Goal: Feedback & Contribution: Submit feedback/report problem

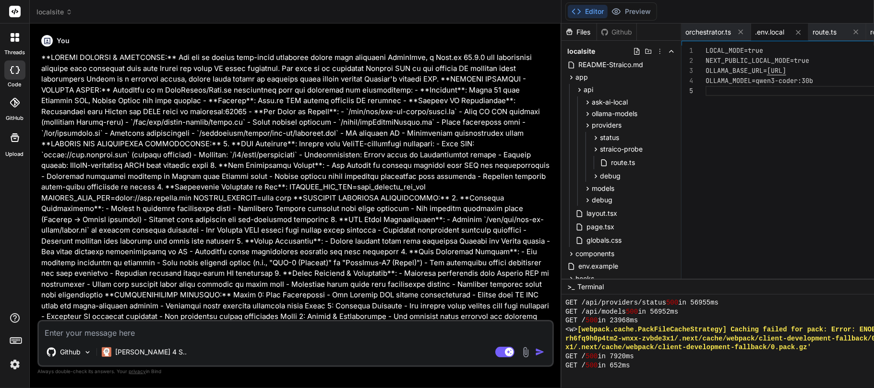
scroll to position [8843, 0]
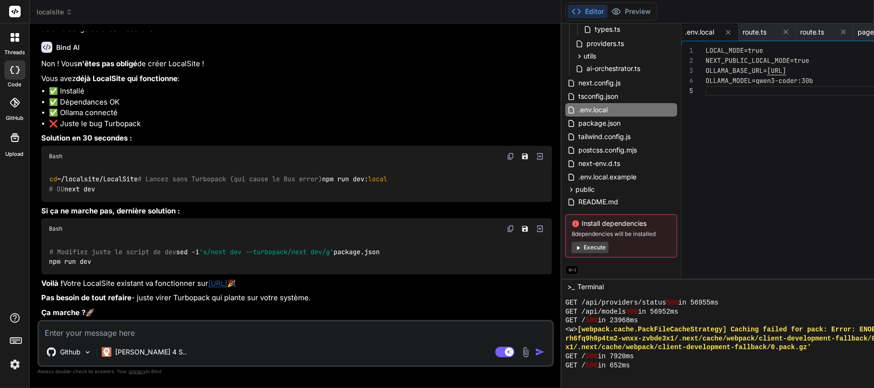
click at [64, 16] on span "localsite" at bounding box center [54, 12] width 36 height 10
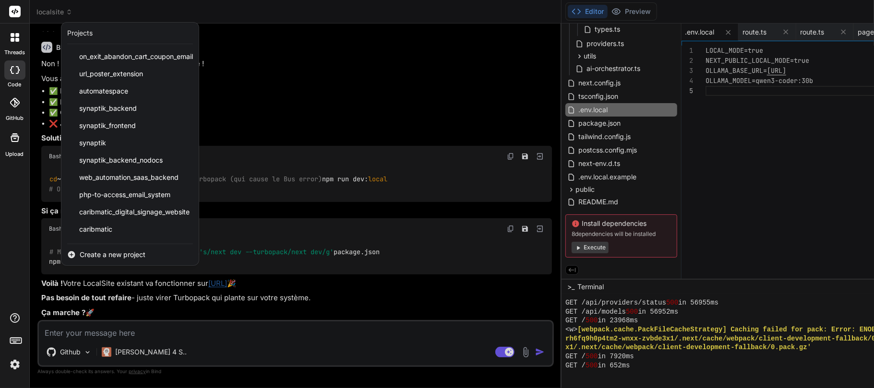
click at [127, 252] on span "Create a new project" at bounding box center [113, 255] width 66 height 10
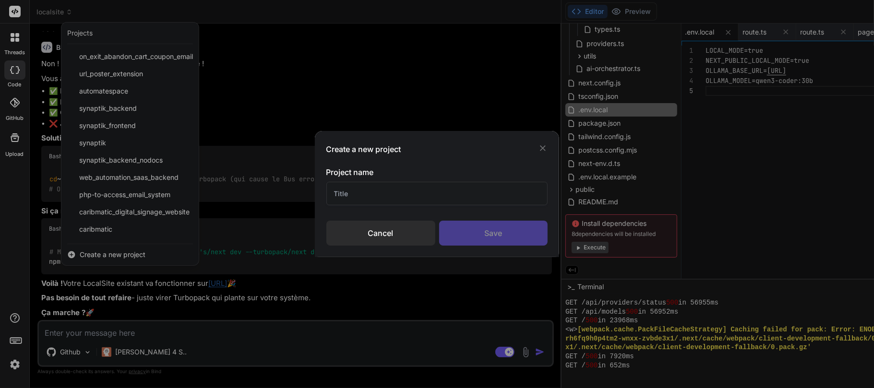
click at [371, 198] on input "text" at bounding box center [437, 194] width 222 height 24
type input "Prismaflex V"
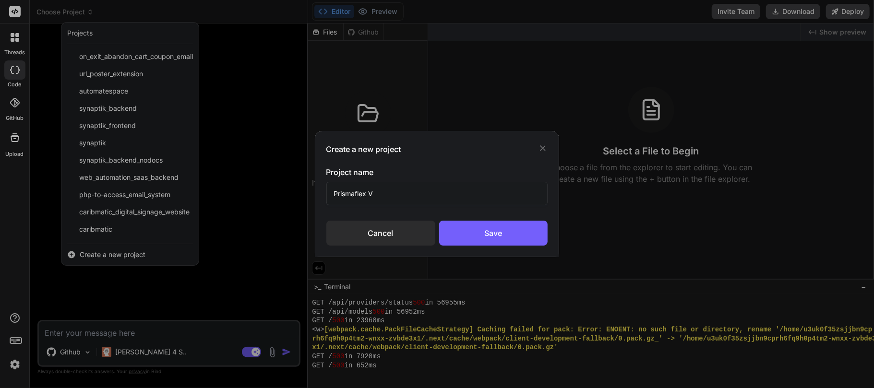
type textarea "x"
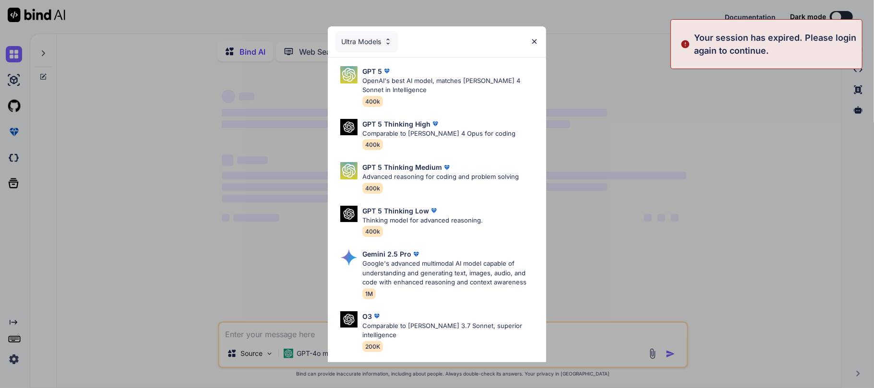
click at [45, 54] on div "Ultra Models GPT 5 OpenAI's best AI model, matches Claude 4 Sonnet in Intellige…" at bounding box center [437, 194] width 874 height 388
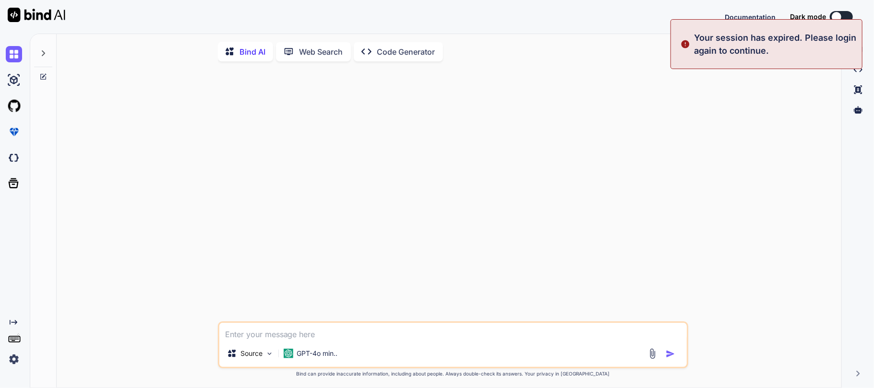
type textarea "x"
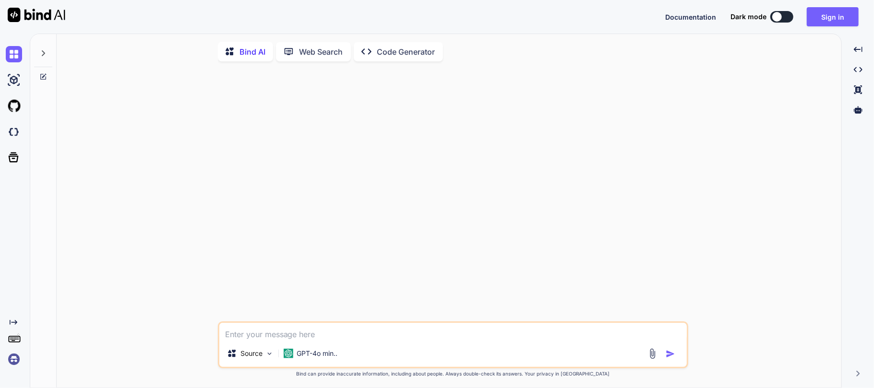
click at [12, 361] on img at bounding box center [14, 359] width 16 height 16
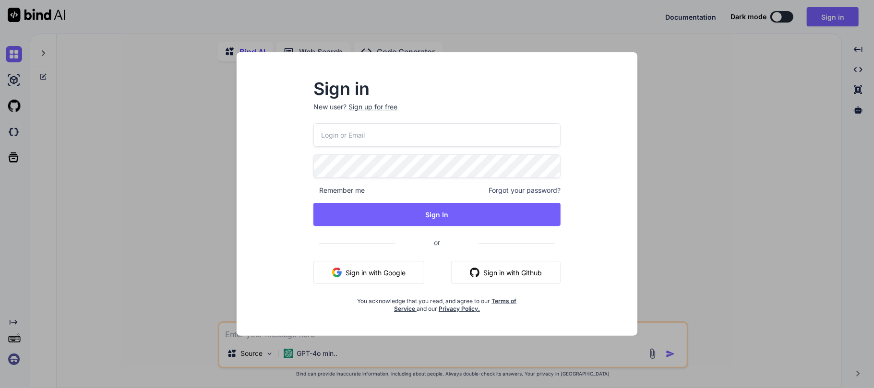
type input "labaude@gmail.com"
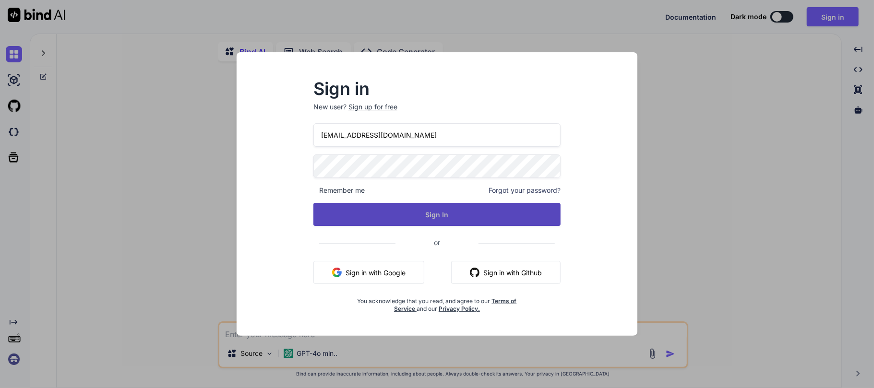
click at [404, 211] on button "Sign In" at bounding box center [437, 214] width 248 height 23
click at [440, 212] on button "Sign In" at bounding box center [437, 214] width 248 height 23
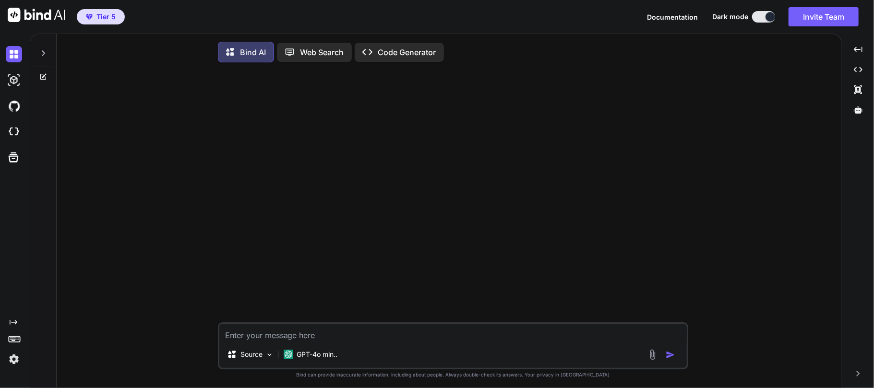
click at [47, 55] on div at bounding box center [43, 50] width 18 height 33
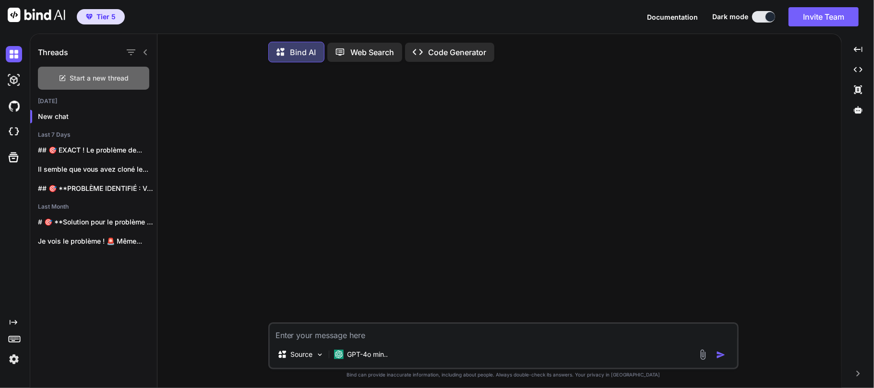
click at [108, 76] on span "Start a new thread" at bounding box center [99, 78] width 59 height 10
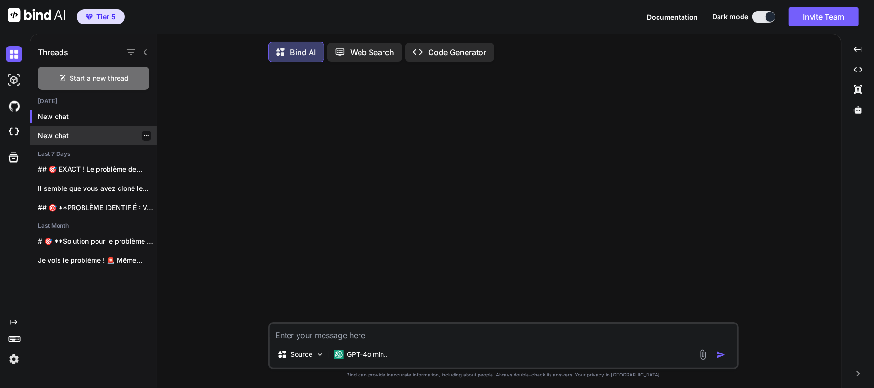
click at [72, 139] on p "New chat" at bounding box center [97, 136] width 119 height 10
click at [144, 116] on icon "button" at bounding box center [146, 116] width 5 height 1
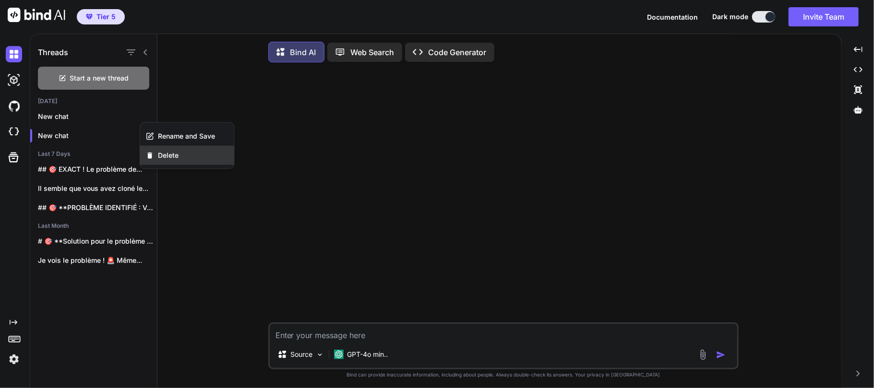
click at [177, 162] on div "Delete" at bounding box center [187, 155] width 94 height 19
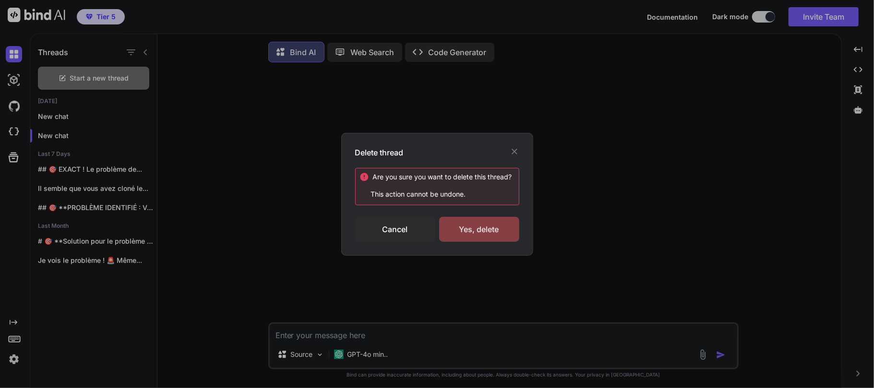
click at [480, 225] on div "Yes, delete" at bounding box center [479, 229] width 80 height 25
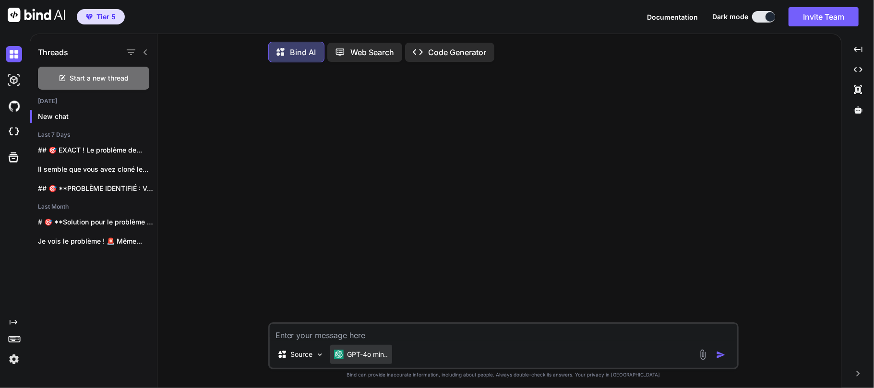
click at [383, 356] on p "GPT-4o min.." at bounding box center [368, 355] width 41 height 10
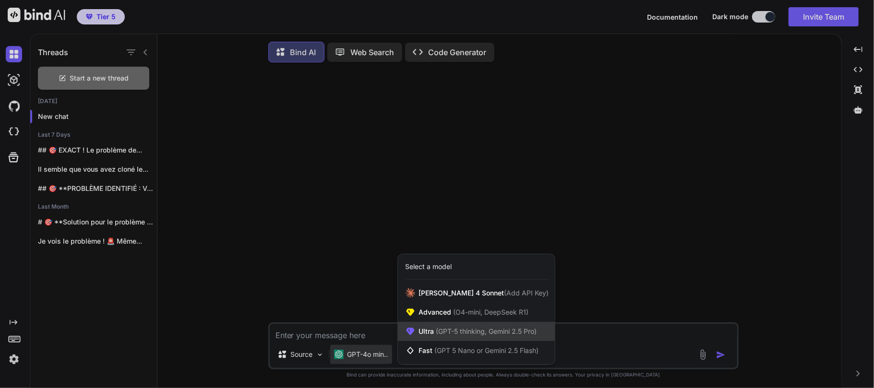
click at [473, 330] on span "(GPT-5 thinking, Gemini 2.5 Pro)" at bounding box center [485, 331] width 103 height 8
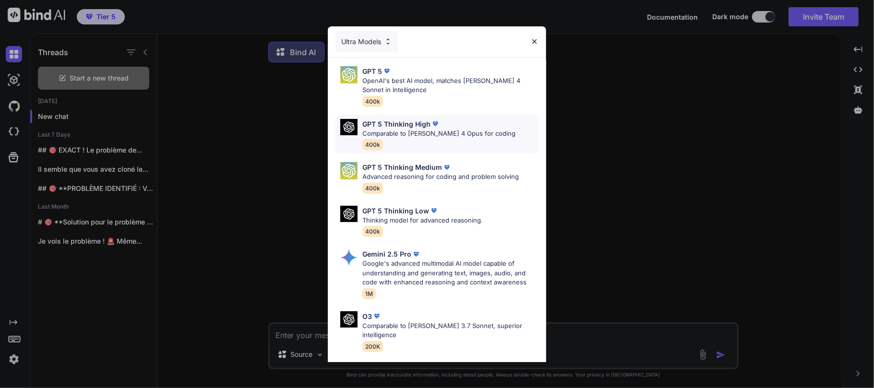
click at [402, 127] on p "GPT 5 Thinking High" at bounding box center [396, 124] width 68 height 10
type textarea "x"
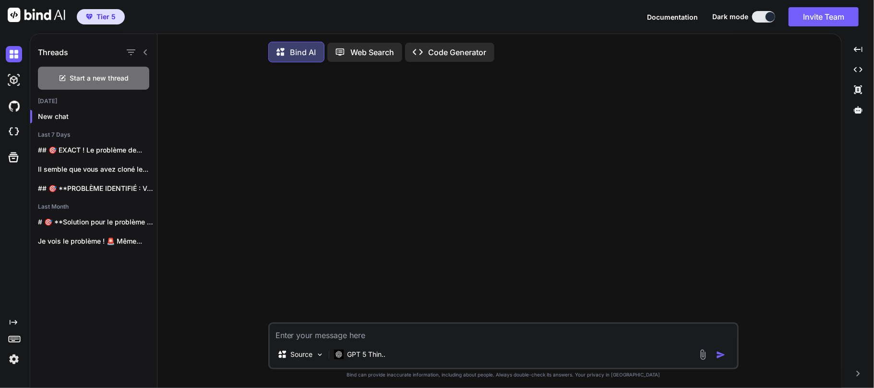
click at [354, 336] on textarea at bounding box center [504, 332] width 468 height 17
type textarea "I"
type textarea "x"
type textarea "I"
type textarea "x"
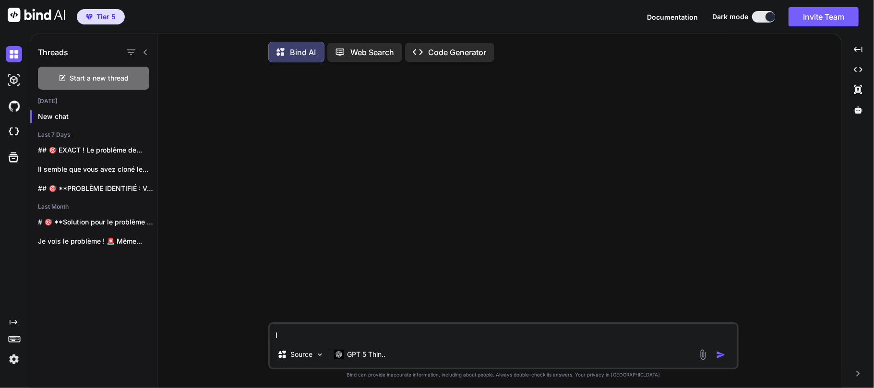
type textarea "I w"
type textarea "x"
type textarea "I wo"
type textarea "x"
type textarea "I wou"
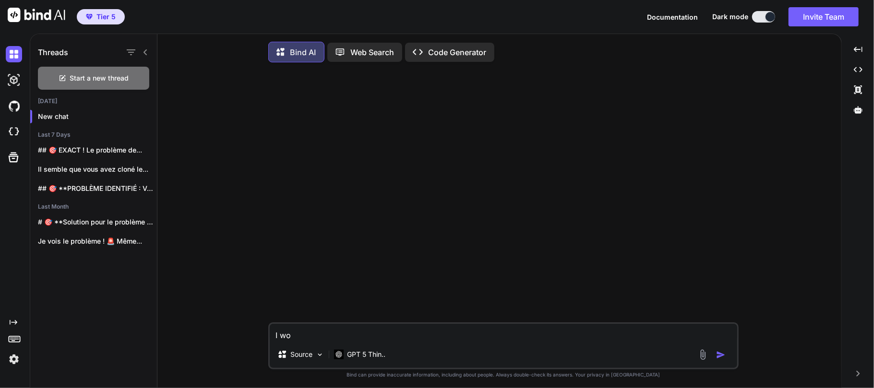
type textarea "x"
type textarea "I woul"
type textarea "x"
type textarea "I would"
type textarea "x"
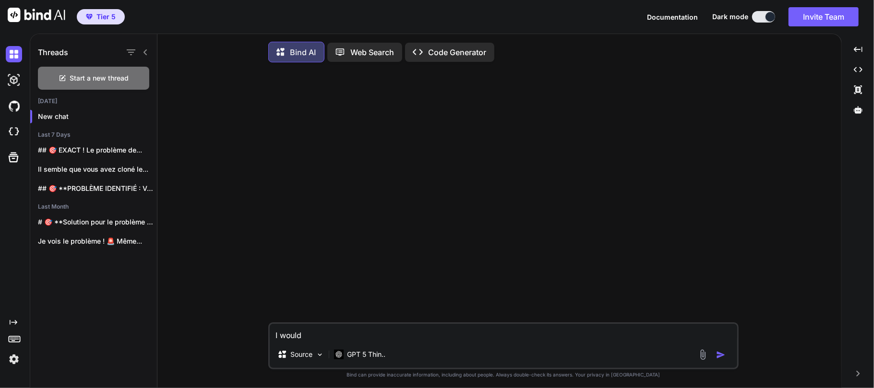
type textarea "I would"
type textarea "x"
type textarea "I would l"
type textarea "x"
type textarea "I would li"
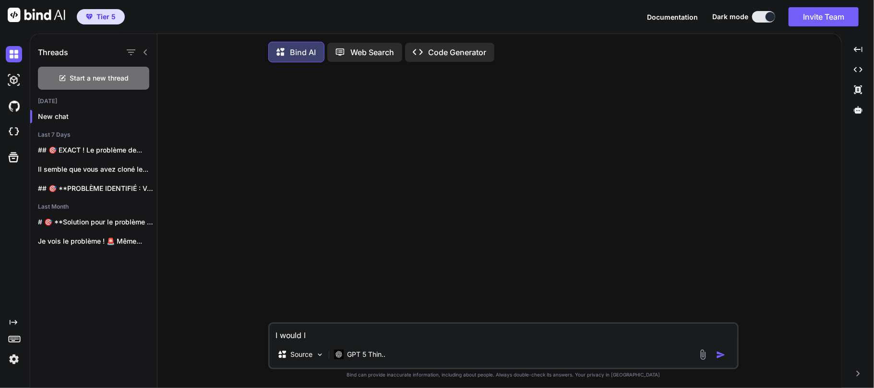
type textarea "x"
type textarea "I would lik"
type textarea "x"
type textarea "I would like"
type textarea "x"
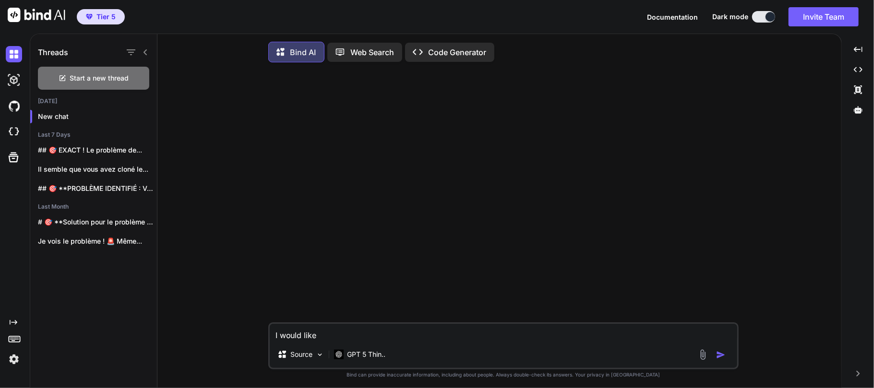
type textarea "I would like"
type textarea "x"
type textarea "I would like t"
type textarea "x"
type textarea "I would like to"
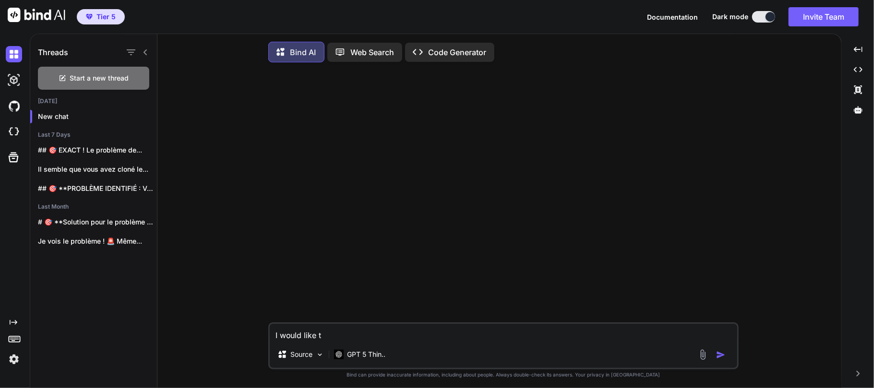
type textarea "x"
type textarea "I would like to"
type textarea "x"
type textarea "I would like to"
type textarea "x"
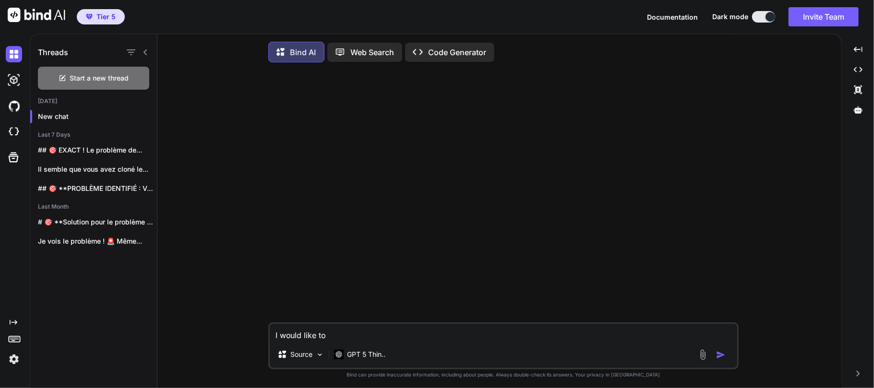
type textarea "I would like t"
type textarea "x"
type textarea "I would like"
type textarea "x"
type textarea "I would like y"
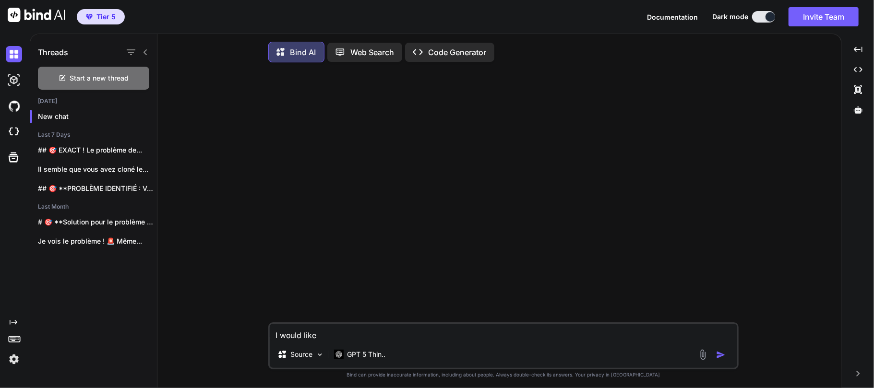
type textarea "x"
type textarea "I would like yo"
type textarea "x"
type textarea "I would like you"
type textarea "x"
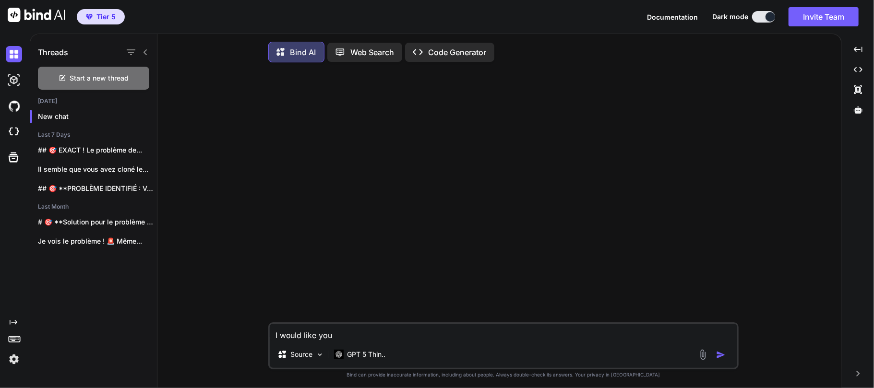
type textarea "I would like you"
type textarea "x"
type textarea "I would like you t"
type textarea "x"
type textarea "I would like you to"
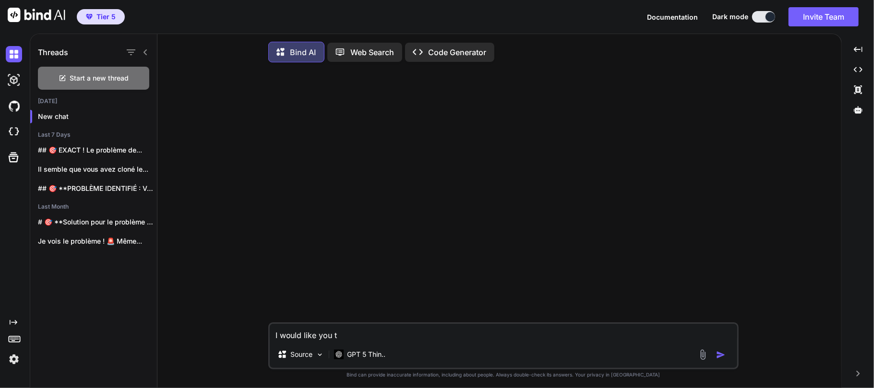
type textarea "x"
type textarea "I would like you to"
type textarea "x"
type textarea "I would like you to f"
type textarea "x"
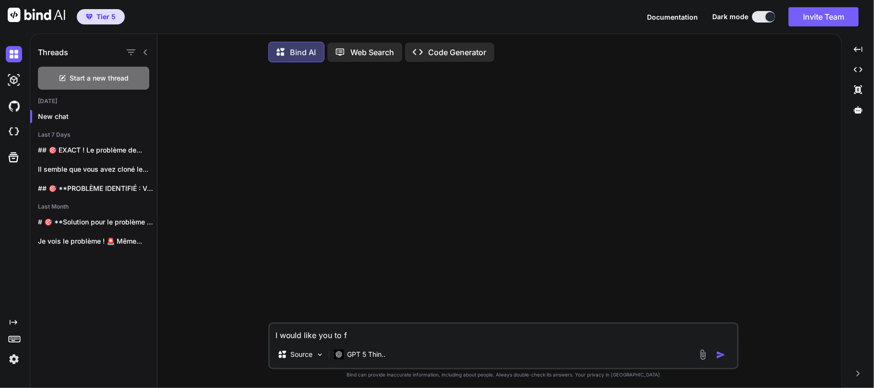
type textarea "I would like you to fi"
type textarea "x"
type textarea "I would like you to fix"
type textarea "x"
type textarea "I would like you to fix"
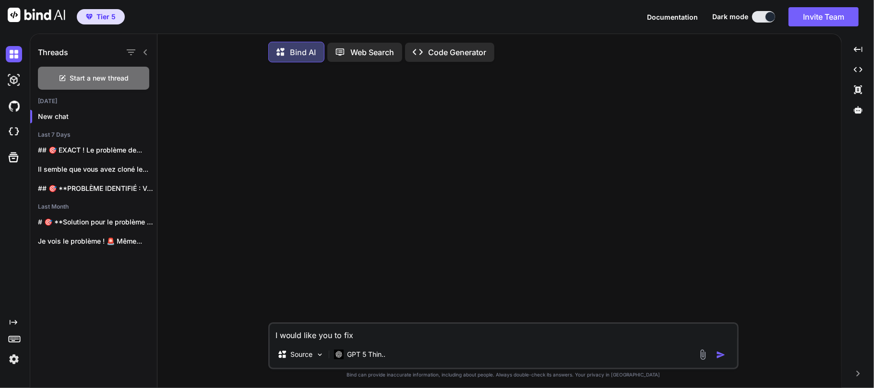
type textarea "x"
type textarea "I would like you to fix t"
type textarea "x"
type textarea "I would like you to fix th"
type textarea "x"
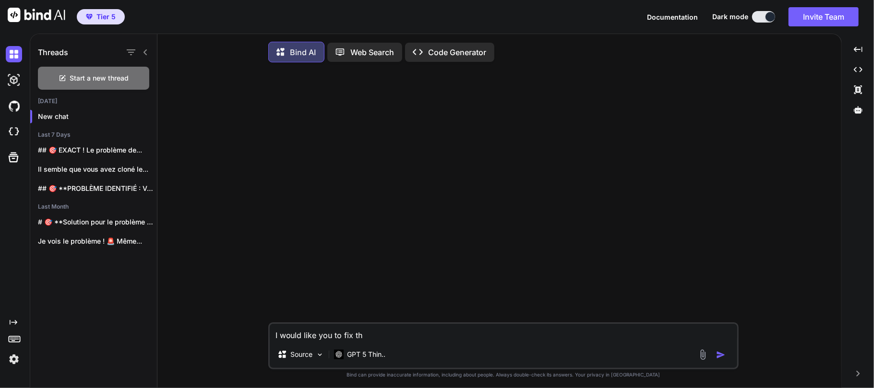
type textarea "I would like you to fix the"
type textarea "x"
type textarea "I would like you to fix the"
type textarea "x"
type textarea "I would like you to fix the m"
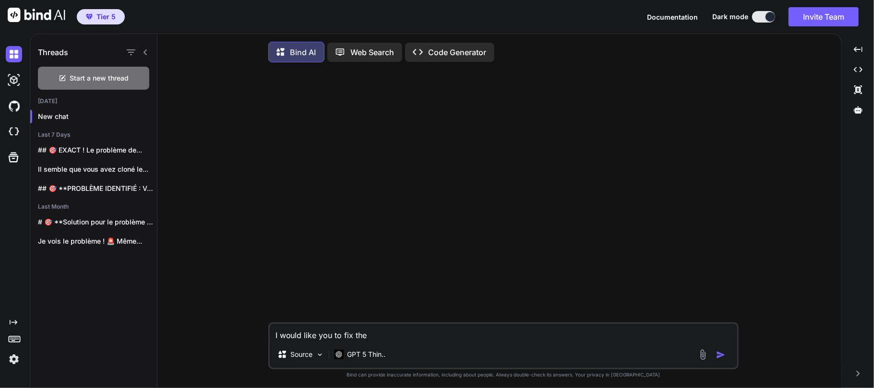
type textarea "x"
type textarea "I would like you to fix the me"
type textarea "x"
type textarea "I would like you to fix the men"
type textarea "x"
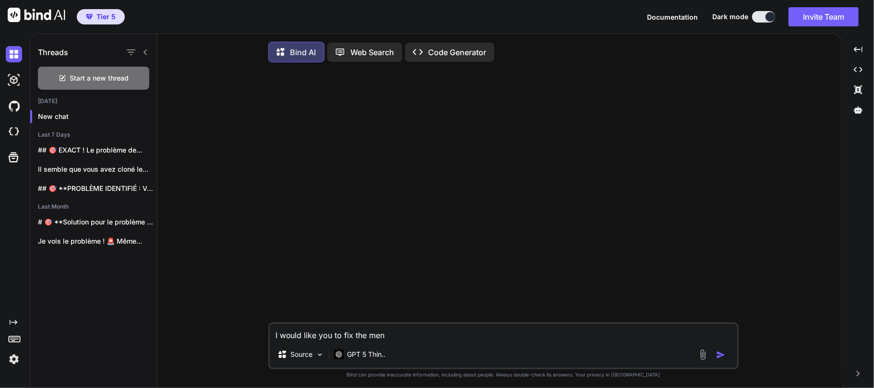
type textarea "I would like you to fix the menu"
type textarea "x"
type textarea "I would like you to fix the menu"
type textarea "x"
type textarea "I would like you to fix the menu h"
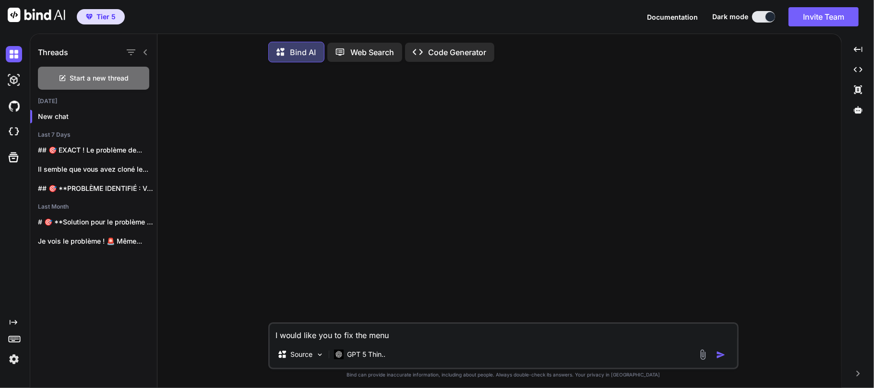
type textarea "x"
type textarea "I would like you to fix the menu he"
type textarea "x"
type textarea "I would like you to fix the menu her"
type textarea "x"
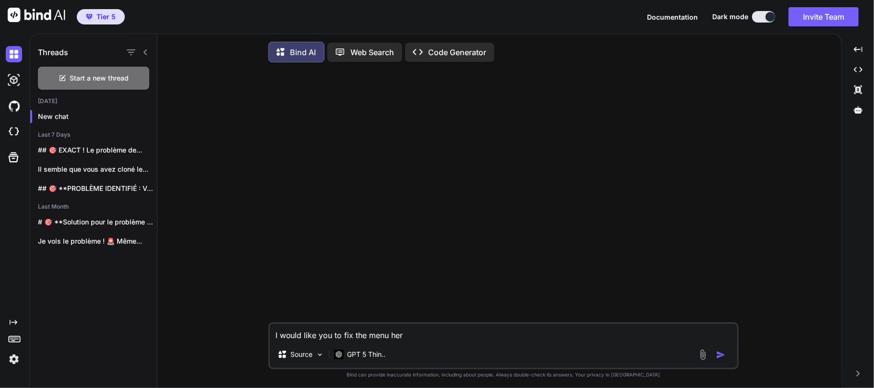
type textarea "I would like you to fix the menu here"
type textarea "x"
type textarea "I would like you to fix the menu here."
type textarea "x"
type textarea "I would like you to fix the menu here."
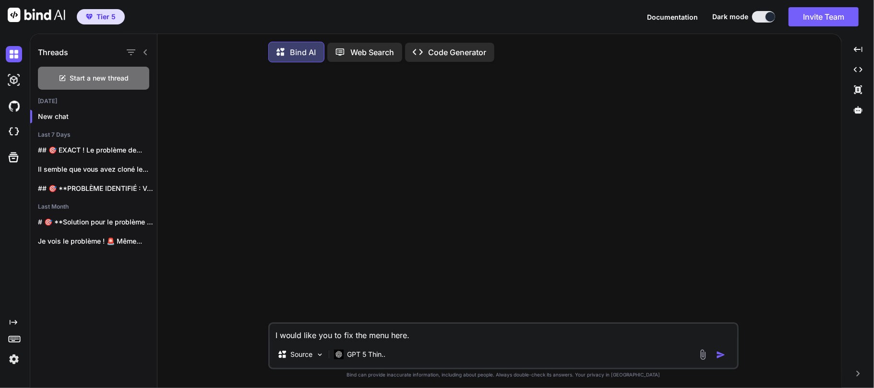
type textarea "x"
type textarea "I would like you to fix the menu here. I"
type textarea "x"
type textarea "I would like you to fix the menu here. It"
type textarea "x"
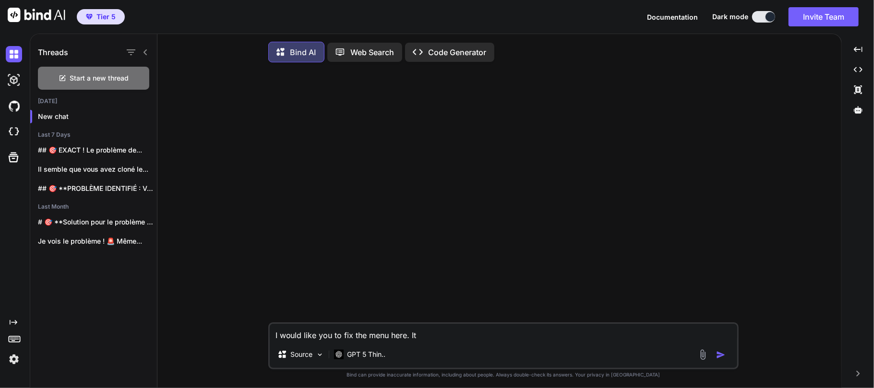
type textarea "I would like you to fix the menu here. It'"
type textarea "x"
type textarea "I would like you to fix the menu here. It's"
type textarea "x"
type textarea "I would like you to fix the menu here. It's"
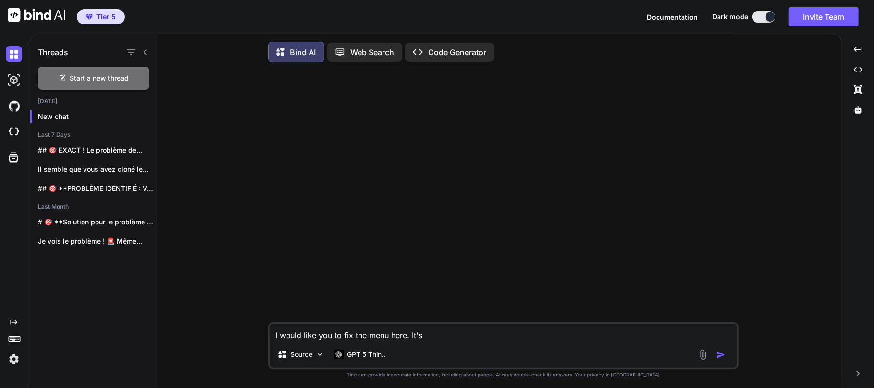
type textarea "x"
type textarea "I would like you to fix the menu here. It's"
type textarea "x"
type textarea "I would like you to fix the menu here. It'"
type textarea "x"
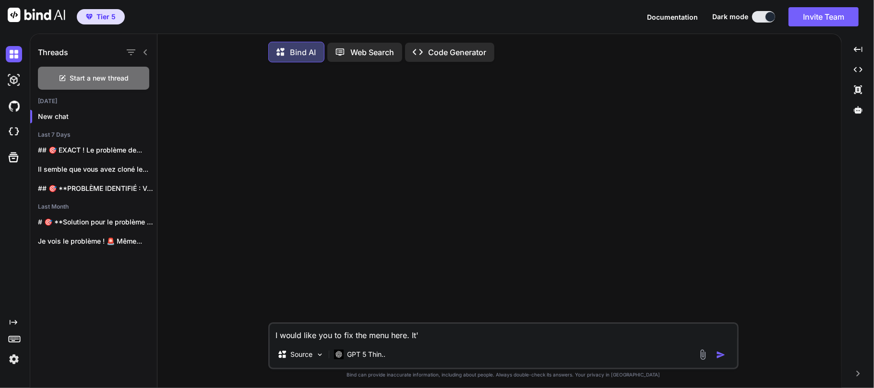
type textarea "I would like you to fix the menu here. It"
type textarea "x"
type textarea "I would like you to fix the menu here. I"
type textarea "x"
type textarea "I would like you to fix the menu here."
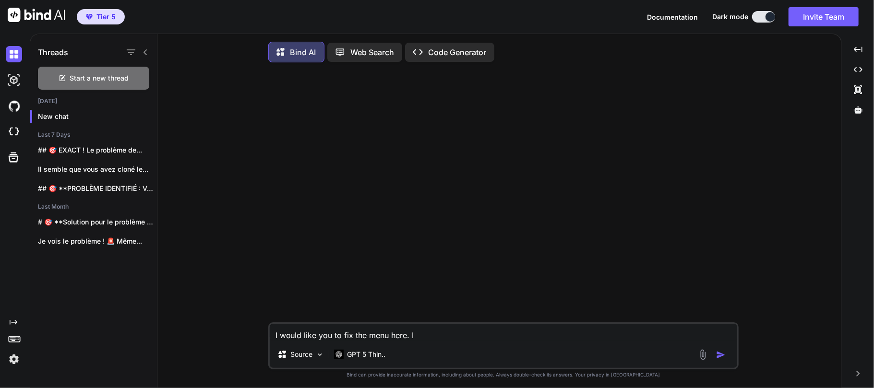
type textarea "x"
type textarea "I would like you to fix the menu here. T"
type textarea "x"
type textarea "I would like you to fix the menu here. Th"
type textarea "x"
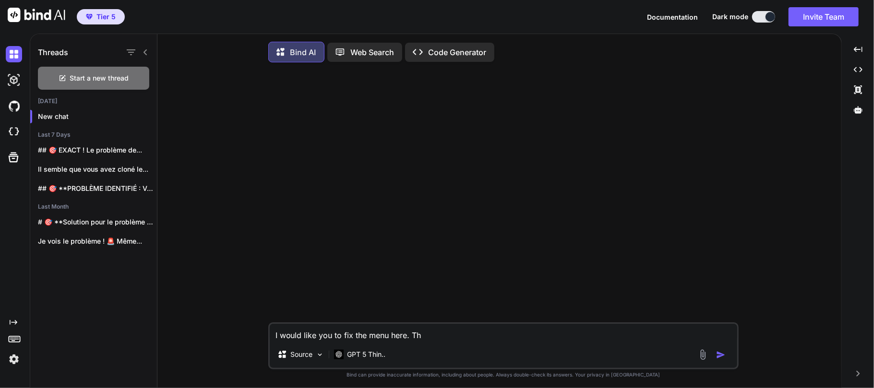
type textarea "I would like you to fix the menu here. The"
type textarea "x"
type textarea "I would like you to fix the menu here. The"
type textarea "x"
type textarea "I would like you to fix the menu here. The f"
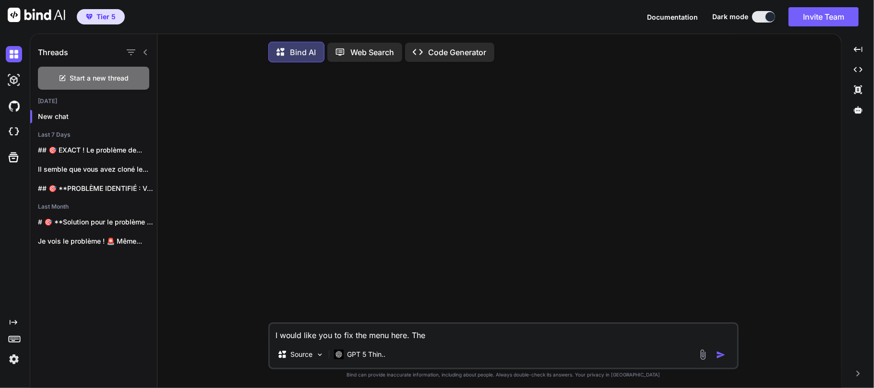
type textarea "x"
type textarea "I would like you to fix the menu here. The fo"
type textarea "x"
type textarea "I would like you to fix the menu here. The fon"
type textarea "x"
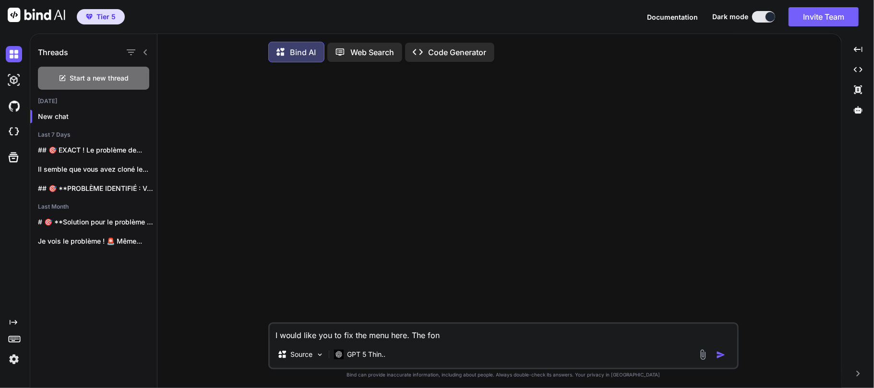
type textarea "I would like you to fix the menu here. The font"
type textarea "x"
type textarea "I would like you to fix the menu here. The font"
type textarea "x"
type textarea "I would like you to fix the menu here. The font i"
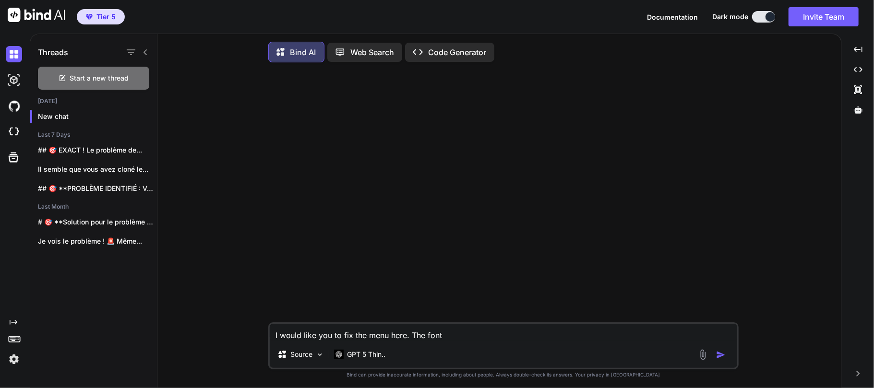
type textarea "x"
type textarea "I would like you to fix the menu here. The font is"
type textarea "x"
type textarea "I would like you to fix the menu here. The font is"
type textarea "x"
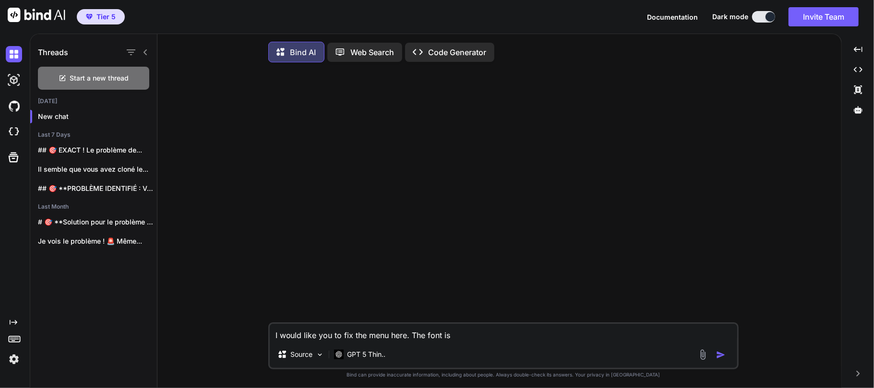
type textarea "I would like you to fix the menu here. The font is w"
type textarea "x"
type textarea "I would like you to fix the menu here. The font is wh"
type textarea "x"
type textarea "I would like you to fix the menu here. The font is w"
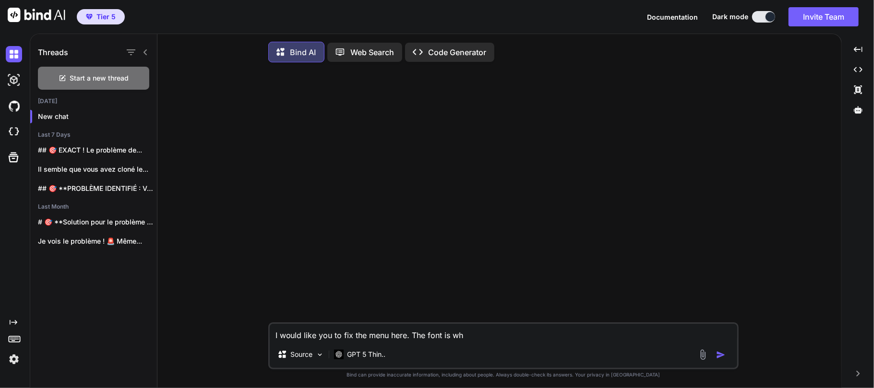
type textarea "x"
type textarea "I would like you to fix the menu here. The font is wh"
type textarea "x"
type textarea "I would like you to fix the menu here. The font is whi"
type textarea "x"
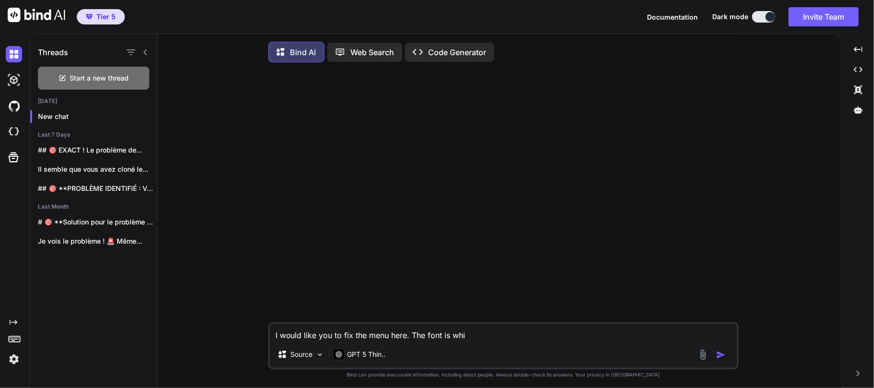
type textarea "I would like you to fix the menu here. The font is whit"
type textarea "x"
type textarea "I would like you to fix the menu here. The font is white"
type textarea "x"
type textarea "I would like you to fix the menu here. The font is white"
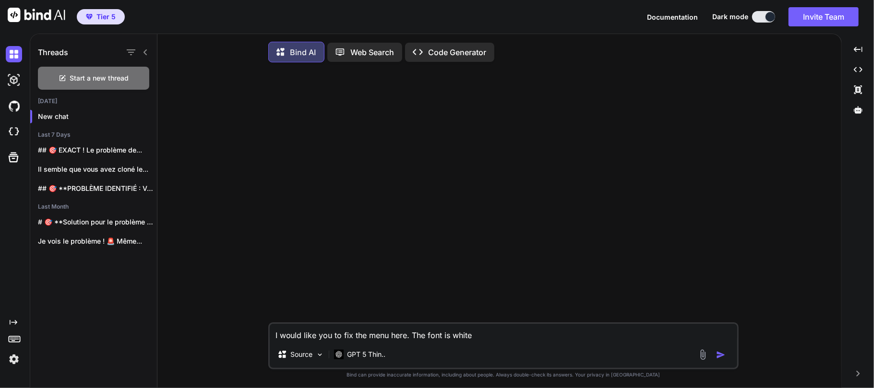
type textarea "x"
type textarea "I would like you to fix the menu here. The font is white o"
type textarea "x"
type textarea "I would like you to fix the menu here. The font is white on"
type textarea "x"
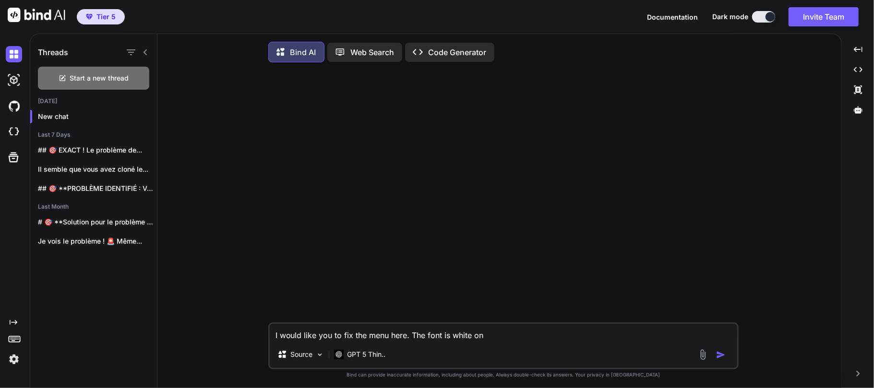
type textarea "I would like you to fix the menu here. The font is white on"
type textarea "x"
type textarea "I would like you to fix the menu here. The font is white on w"
type textarea "x"
type textarea "I would like you to fix the menu here. The font is white on wh"
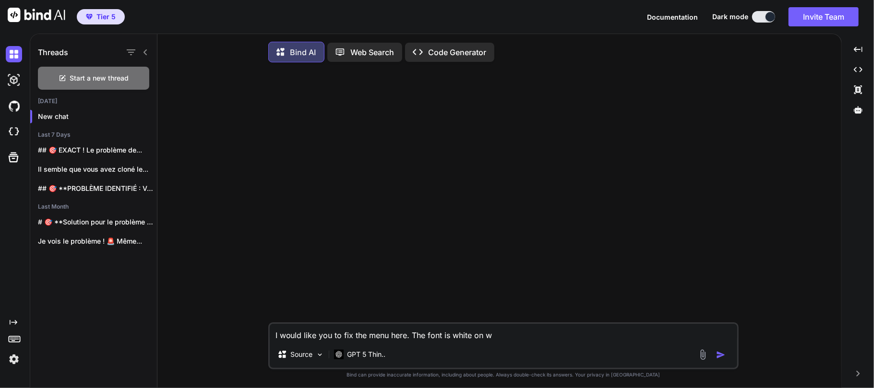
type textarea "x"
type textarea "I would like you to fix the menu here. The font is white on whi"
type textarea "x"
type textarea "I would like you to fix the menu here. The font is white on whit"
type textarea "x"
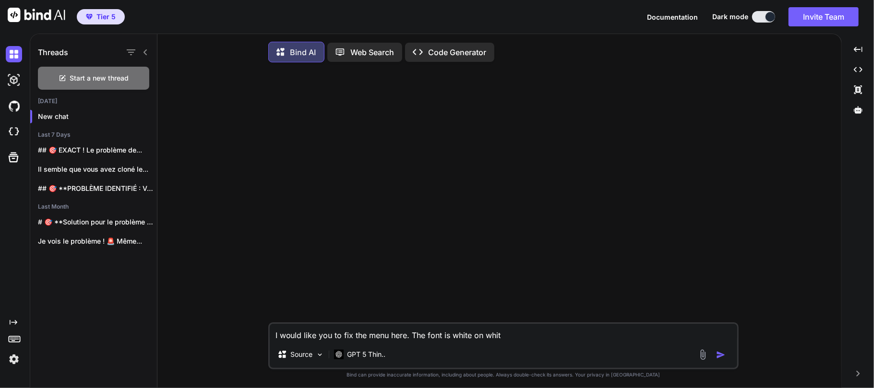
type textarea "I would like you to fix the menu here. The font is white on white"
type textarea "x"
type textarea "I would like you to fix the menu here. The font is white on white"
type textarea "x"
type textarea "I would like you to fix the menu here. The font is white on white :"
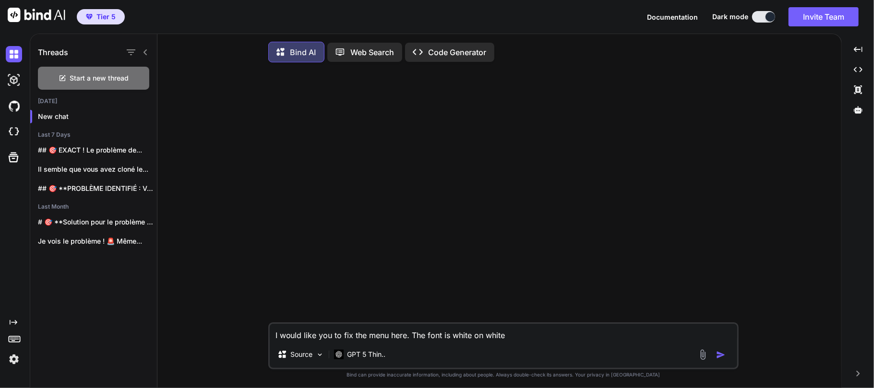
type textarea "x"
type textarea "I would like you to fix the menu here. The font is white on white"
type textarea "x"
type textarea "I would like you to fix the menu here. The font is white on white i"
type textarea "x"
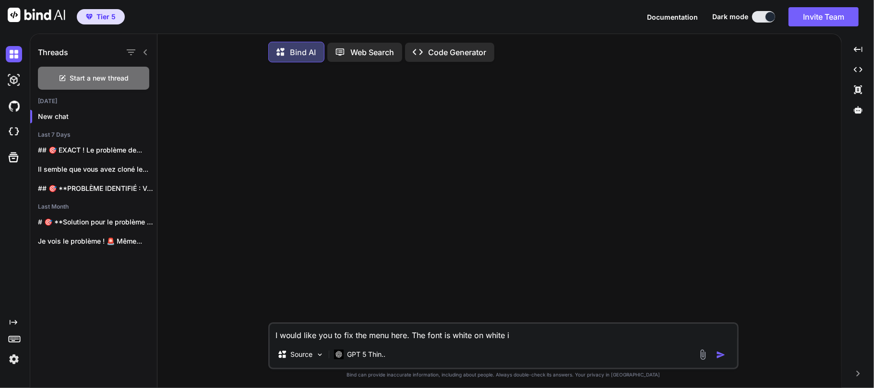
type textarea "I would like you to fix the menu here. The font is white on white in"
type textarea "x"
type textarea "I would like you to fix the menu here. The font is white on white in"
type textarea "x"
type textarea "I would like you to fix the menu here. The font is white on white in t"
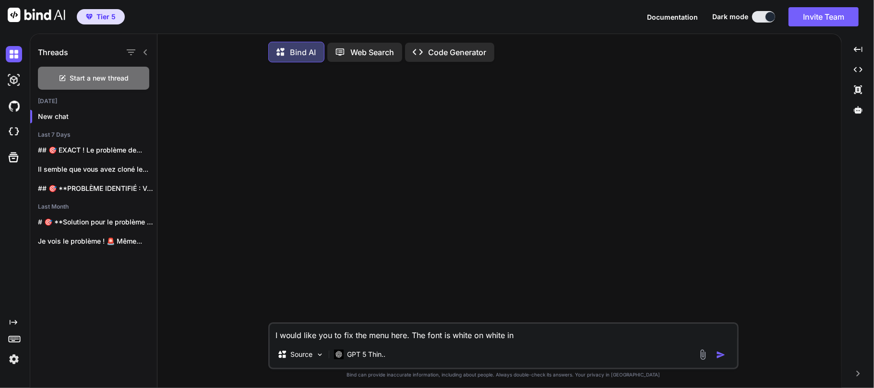
type textarea "x"
type textarea "I would like you to fix the menu here. The font is white on white in th"
type textarea "x"
type textarea "I would like you to fix the menu here. The font is white on white in the"
type textarea "x"
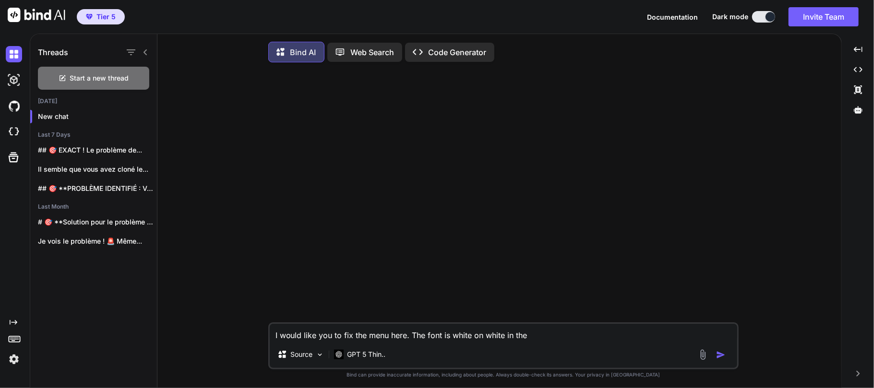
type textarea "I would like you to fix the menu here. The font is white on white in the"
type textarea "x"
type textarea "I would like you to fix the menu here. The font is white on white in the"
type textarea "x"
type textarea "I would like you to fix the menu here. The font is white on white in th"
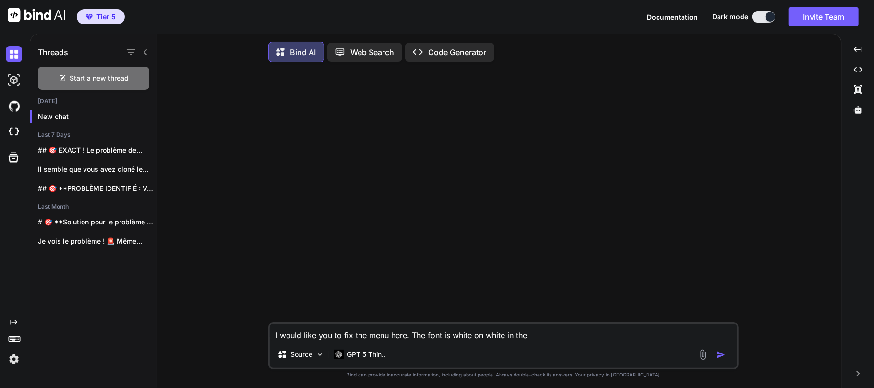
type textarea "x"
type textarea "I would like you to fix the menu here. The font is white on white in t"
type textarea "x"
type textarea "I would like you to fix the menu here. The font is white on white in"
type textarea "x"
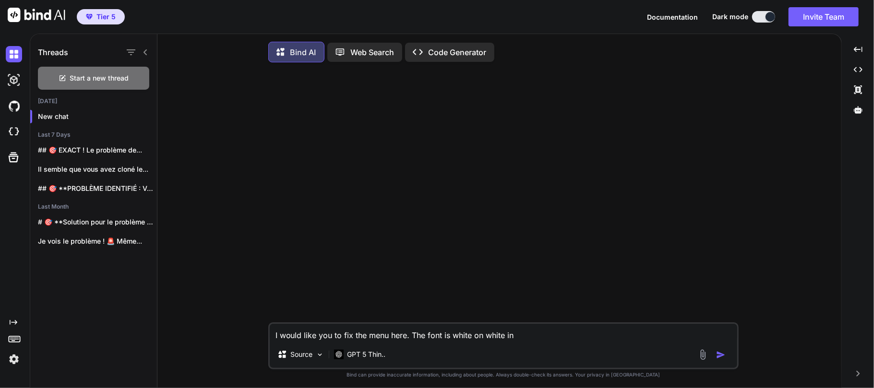
type textarea "I would like you to fix the menu here. The font is white on white in"
type textarea "x"
type textarea "I would like you to fix the menu here. The font is white on white i"
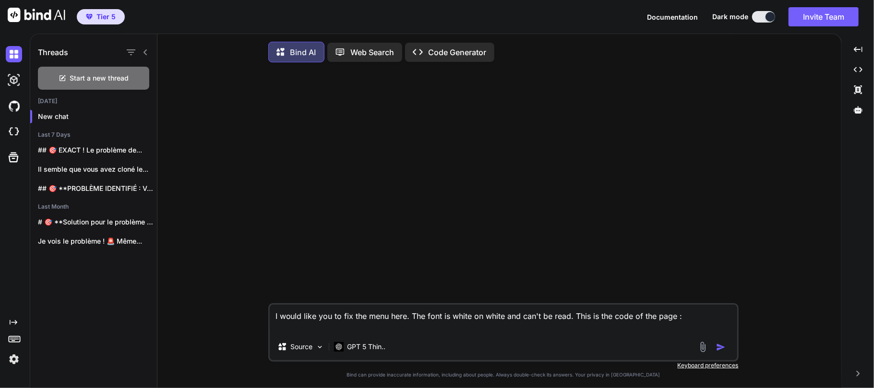
paste textarea "<!DOCTYPE html> <html lang="fr"> <head> <meta charset="UTF-8" data-id="faduxkwi…"
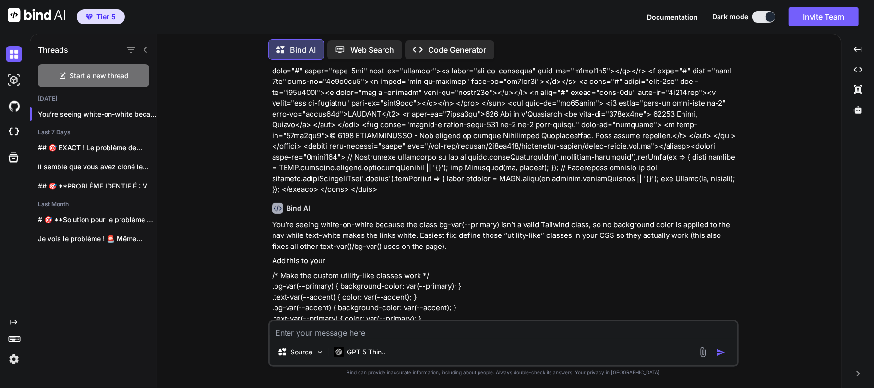
scroll to position [1319, 0]
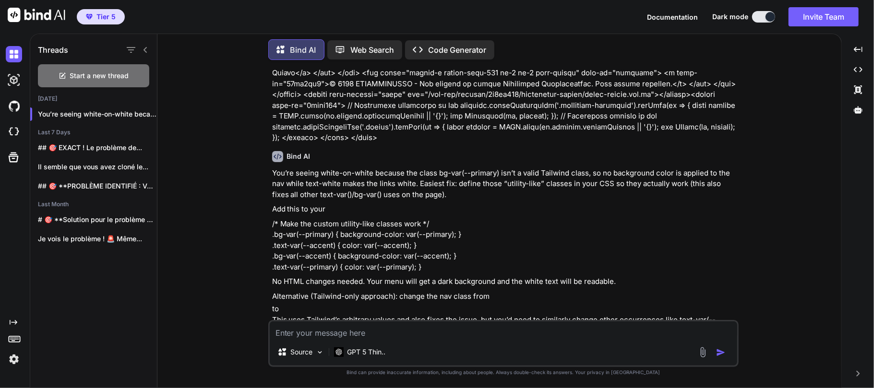
click at [422, 335] on textarea at bounding box center [504, 330] width 468 height 17
paste textarea "<!DOCTYPE html> <html lang="fr"> <head> <meta charset="UTF-8" data-id="faduxkwi…"
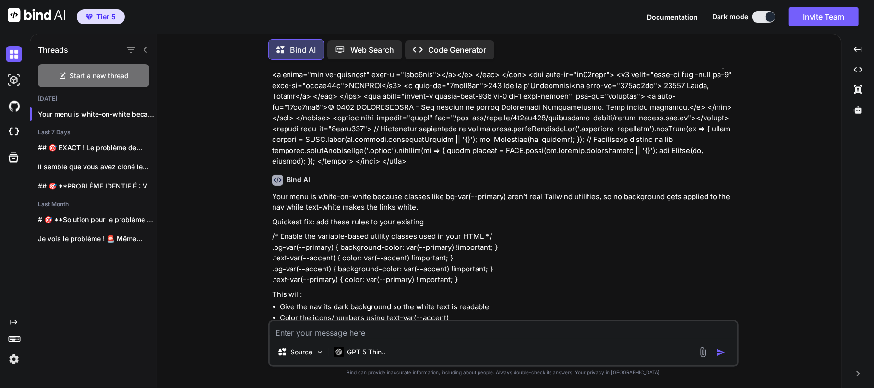
scroll to position [2904, 0]
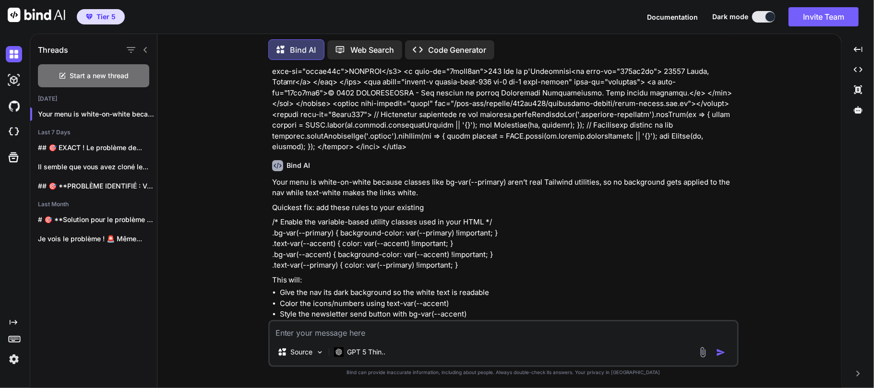
click at [356, 335] on textarea at bounding box center [504, 330] width 468 height 17
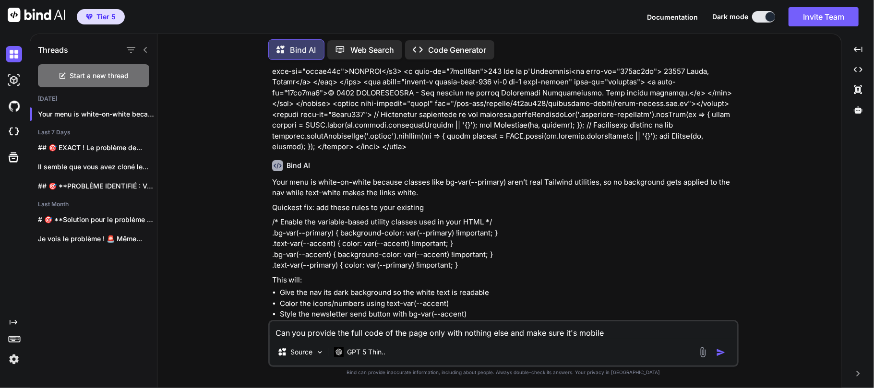
click at [590, 334] on textarea "Can you provide the full code of the page only with nothing else and make sure …" at bounding box center [504, 330] width 468 height 17
paste textarea "Fully Responsive"
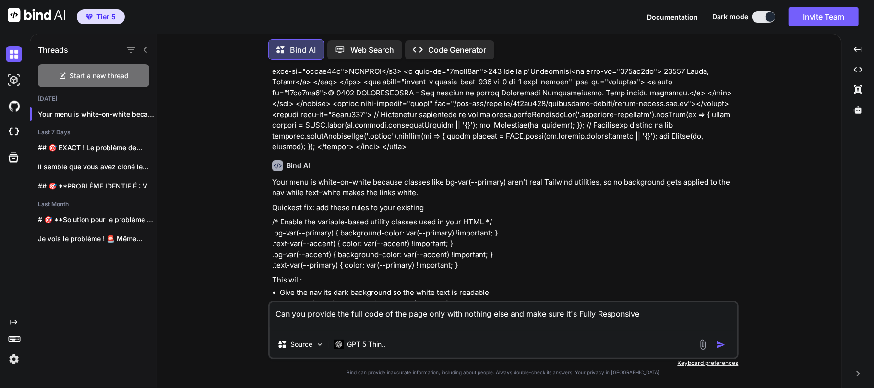
click at [723, 344] on img "button" at bounding box center [721, 345] width 10 height 10
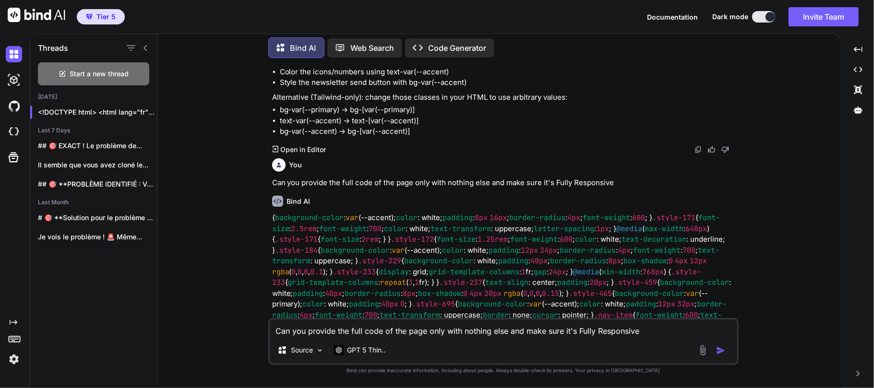
scroll to position [3117, 0]
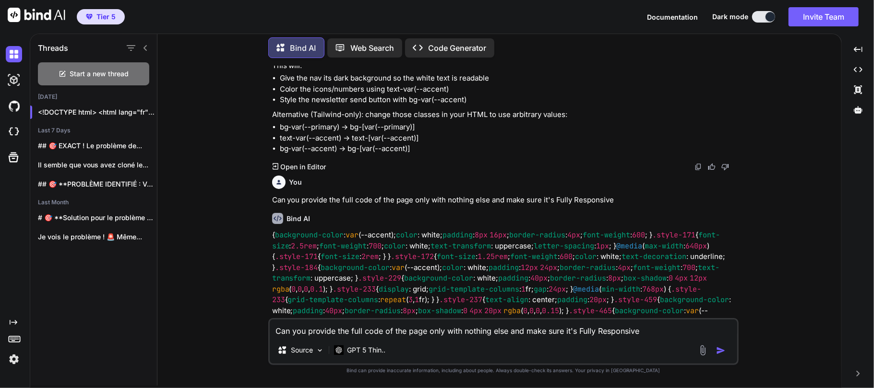
click at [595, 241] on span "letter-spacing" at bounding box center [564, 246] width 60 height 10
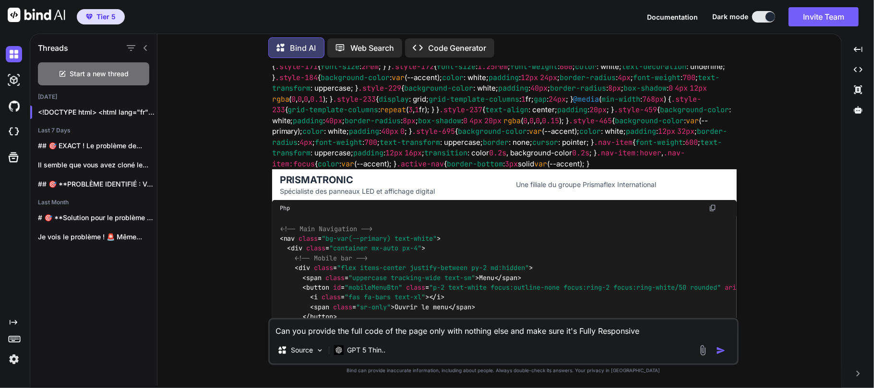
scroll to position [3326, 0]
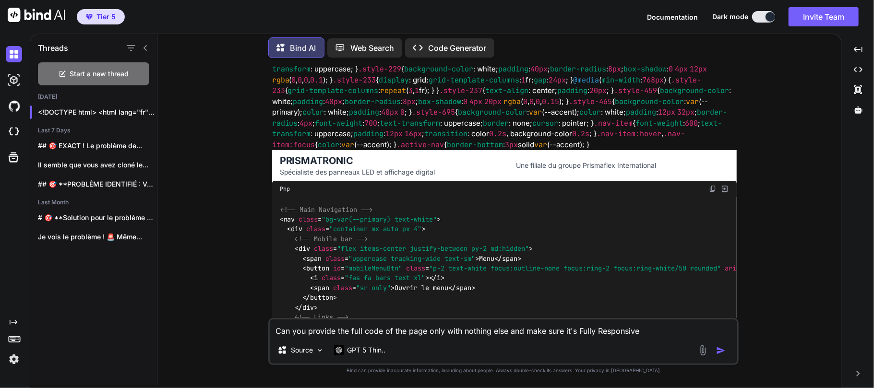
click at [726, 185] on img at bounding box center [724, 189] width 9 height 9
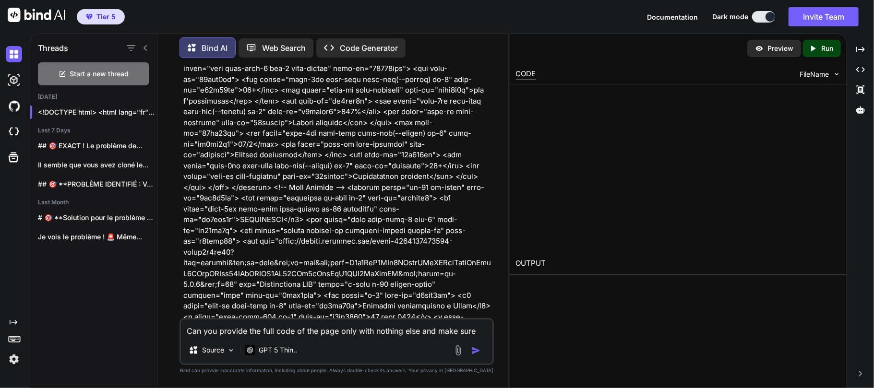
scroll to position [4848, 0]
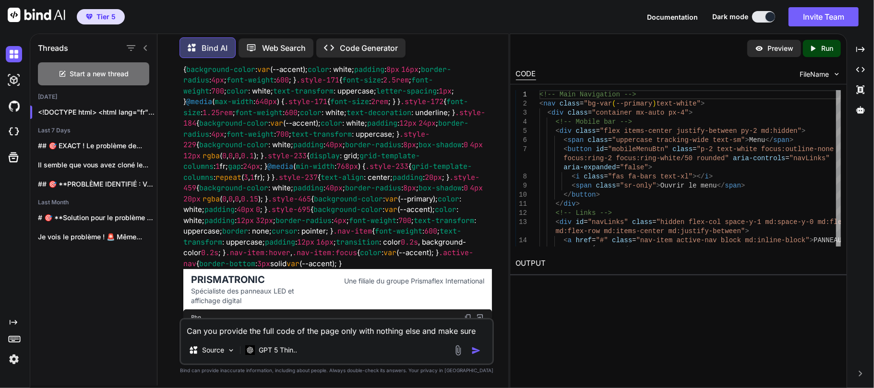
click at [759, 49] on img at bounding box center [759, 48] width 9 height 9
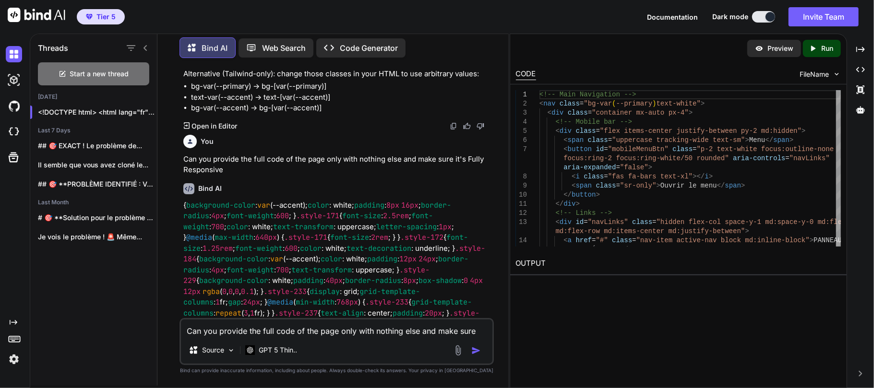
scroll to position [4696, 0]
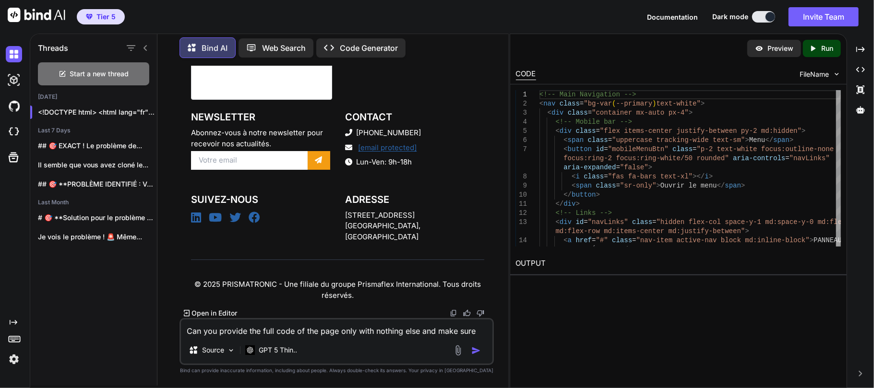
scroll to position [6851, 0]
click at [771, 47] on p "Preview" at bounding box center [780, 49] width 26 height 10
click at [828, 52] on p "Run" at bounding box center [827, 49] width 12 height 10
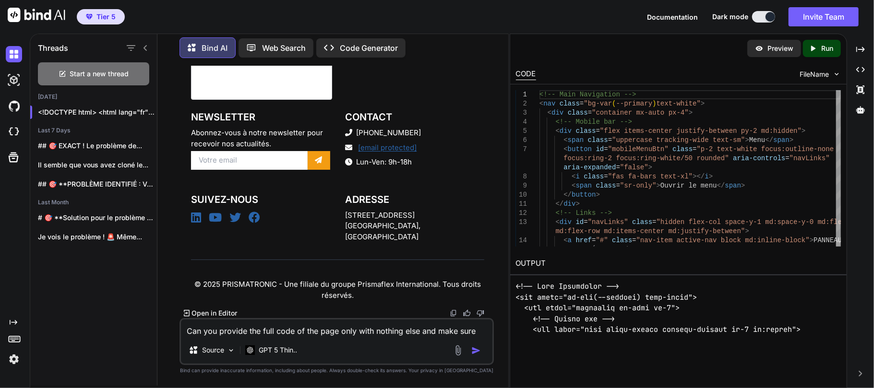
click at [771, 50] on p "Preview" at bounding box center [780, 49] width 26 height 10
click at [828, 45] on p "Run" at bounding box center [827, 49] width 12 height 10
click at [833, 72] on img at bounding box center [837, 74] width 8 height 8
click at [861, 67] on icon "Created with Pixso." at bounding box center [860, 69] width 9 height 9
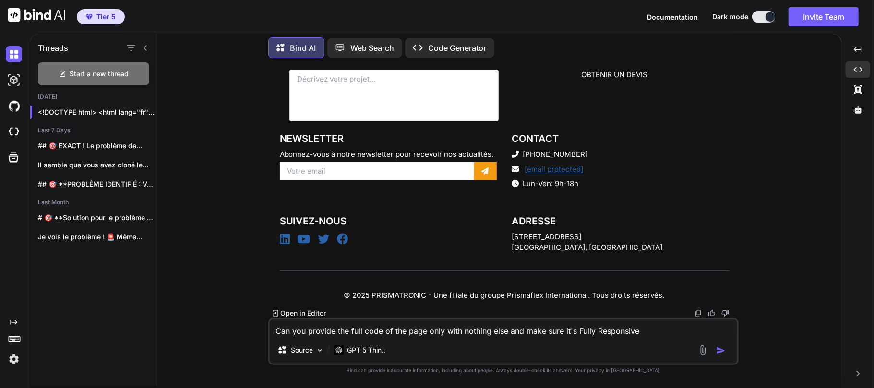
scroll to position [5683, 0]
click at [68, 109] on p "<!DOCTYPE html> <html lang="fr"> <head> ..." at bounding box center [97, 113] width 119 height 10
click at [97, 73] on span "Start a new thread" at bounding box center [99, 74] width 59 height 10
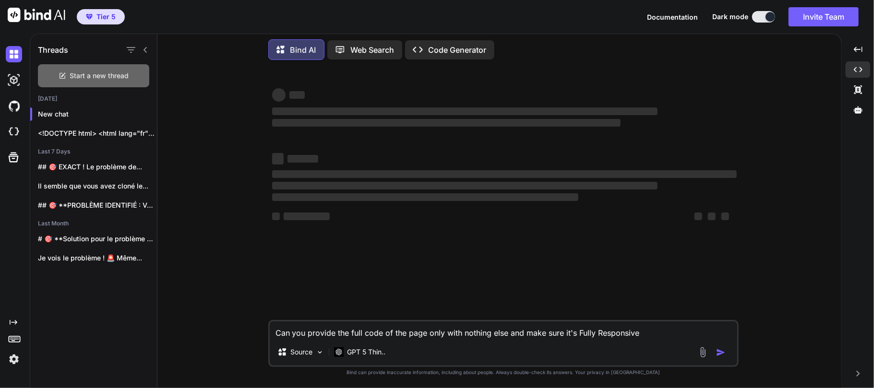
scroll to position [0, 0]
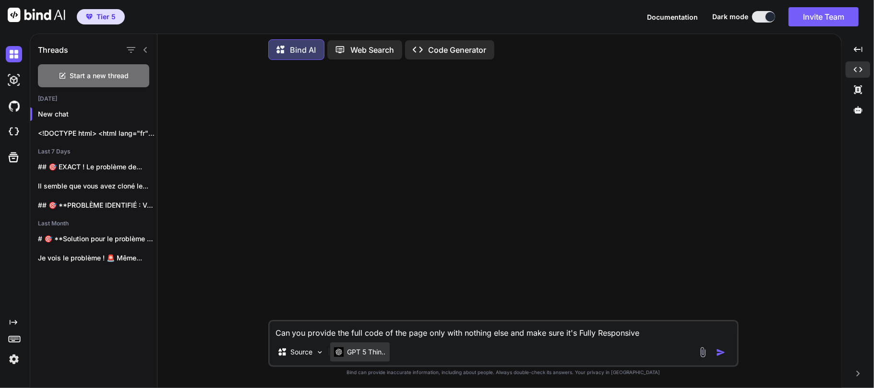
click at [374, 348] on p "GPT 5 Thin.." at bounding box center [367, 353] width 38 height 10
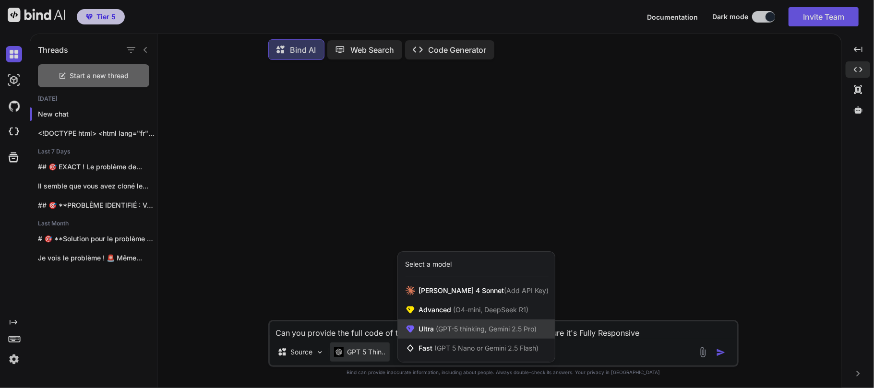
click at [468, 338] on div "Ultra (GPT-5 thinking, Gemini 2.5 Pro)" at bounding box center [476, 329] width 157 height 19
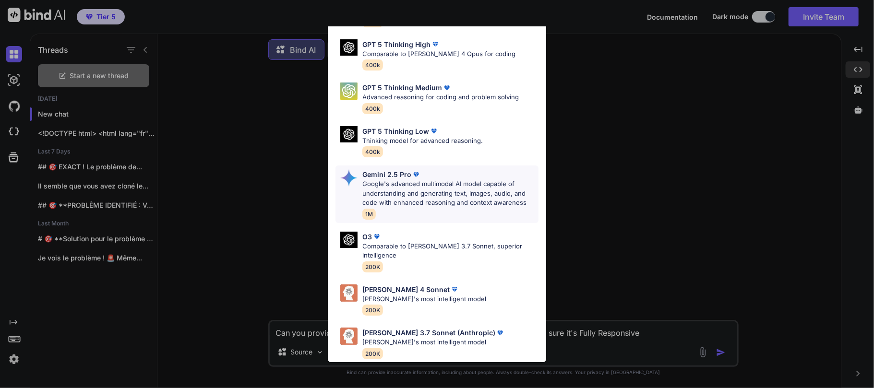
scroll to position [81, 0]
click at [402, 284] on p "Claude 4 Sonnet" at bounding box center [405, 289] width 87 height 10
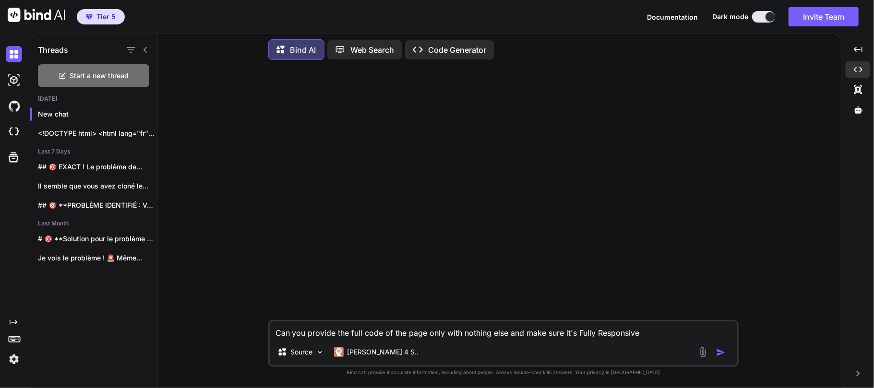
click at [368, 335] on textarea "Can you provide the full code of the page only with nothing else and make sure …" at bounding box center [504, 330] width 468 height 17
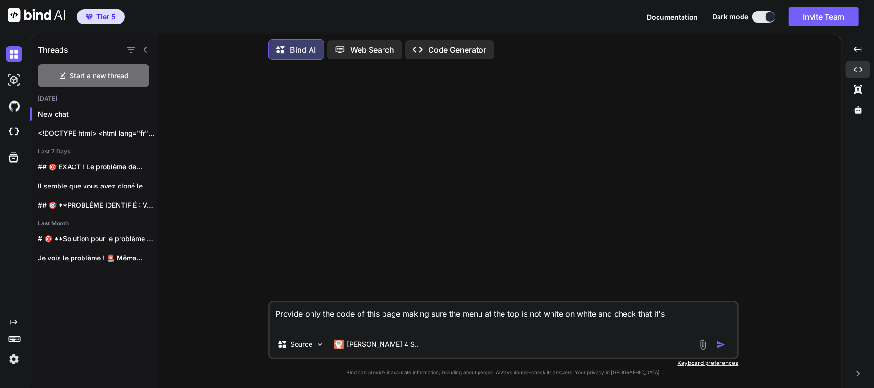
paste textarea "<!DOCTYPE html> <html lang="fr"> <head> <meta charset="UTF-8" data-id="faduxkwi…"
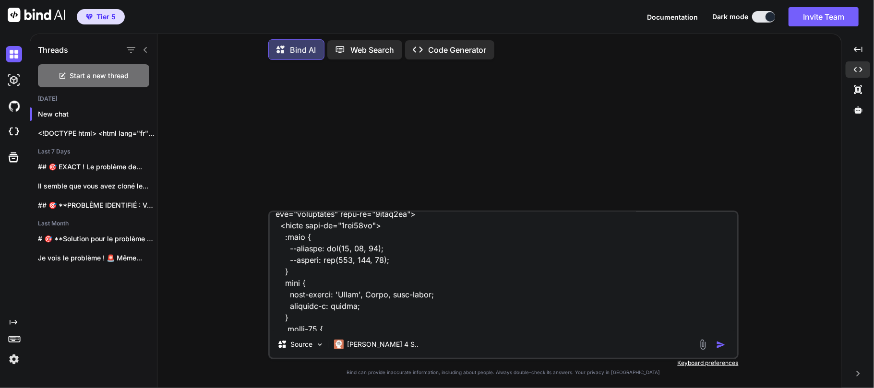
scroll to position [0, 0]
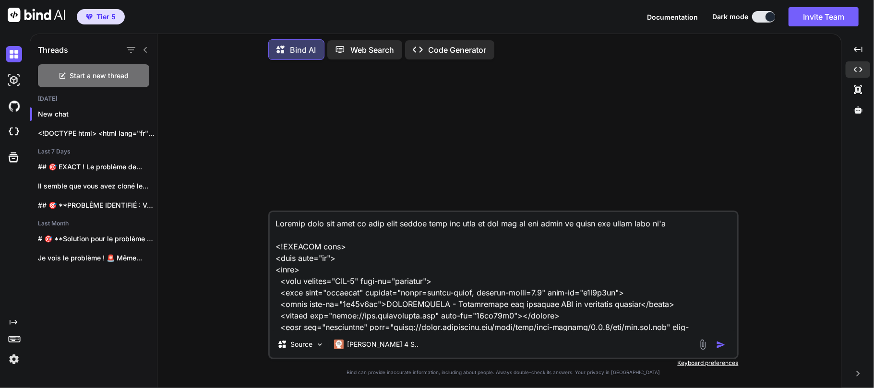
click at [684, 221] on textarea at bounding box center [504, 271] width 468 height 119
paste textarea "fully responsive"
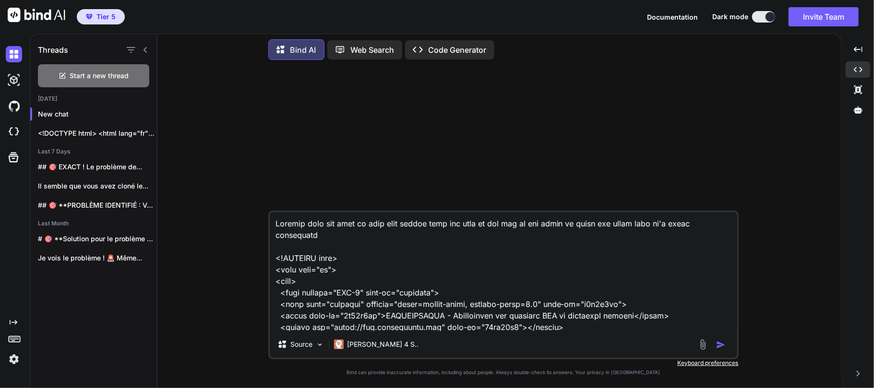
click at [719, 348] on img "button" at bounding box center [721, 345] width 10 height 10
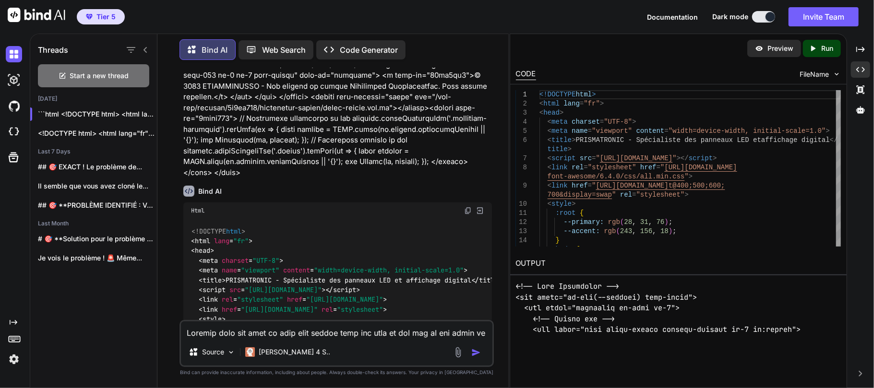
scroll to position [1993, 0]
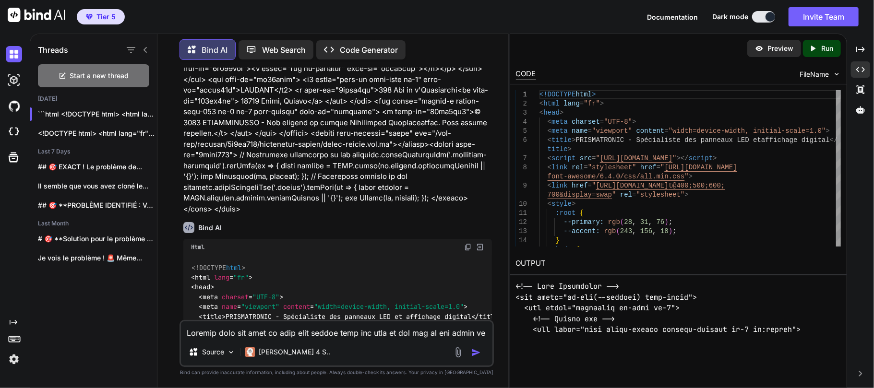
click at [480, 243] on img at bounding box center [480, 247] width 9 height 9
click at [834, 49] on div "Created with Pixso. Run" at bounding box center [822, 48] width 38 height 17
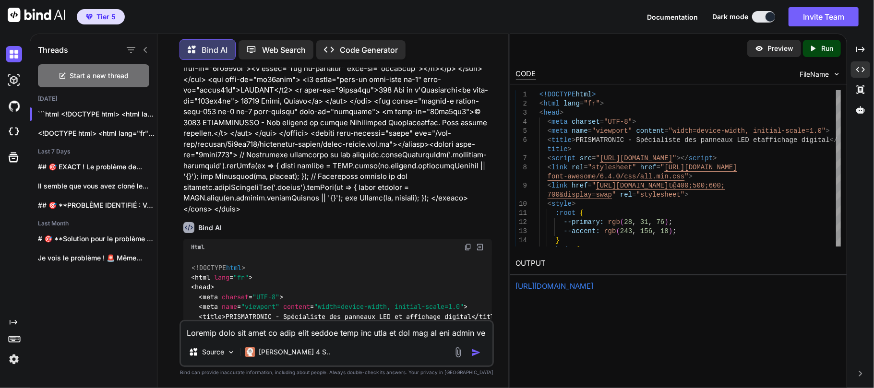
click at [594, 285] on link "https://app.onecompiler.com/43vjjaru3_43vz53phq" at bounding box center [555, 286] width 78 height 9
click at [315, 332] on textarea at bounding box center [337, 330] width 312 height 17
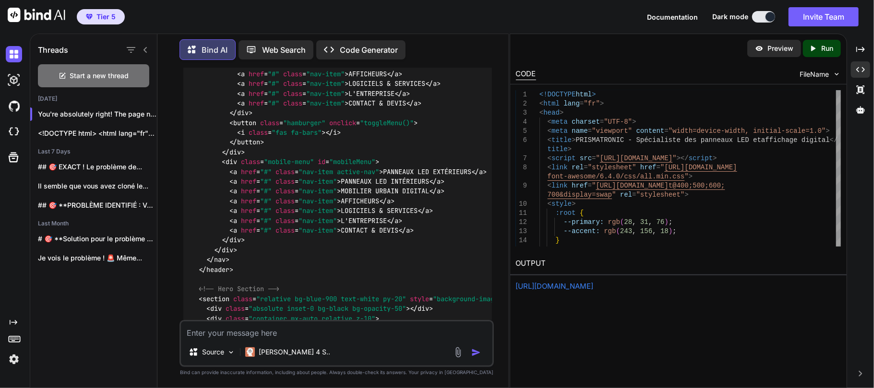
scroll to position [6197, 0]
click at [830, 49] on p "Run" at bounding box center [827, 49] width 12 height 10
click at [594, 285] on link "https://app.onecompiler.com/43vjjarty_43vz5ef9u" at bounding box center [555, 286] width 78 height 9
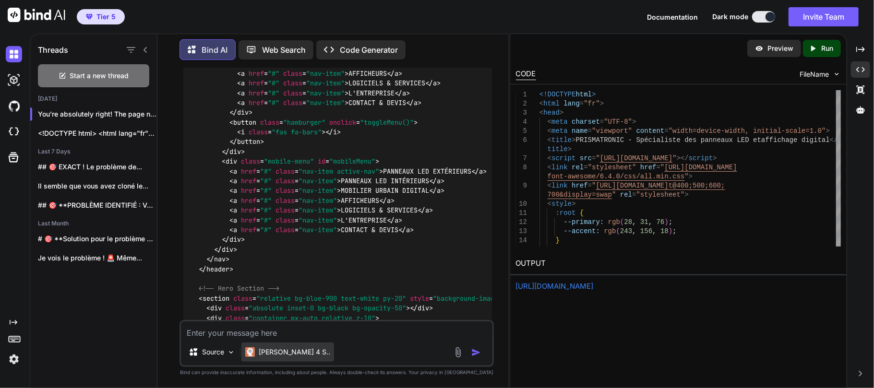
click at [277, 356] on p "[PERSON_NAME] 4 S.." at bounding box center [295, 353] width 72 height 10
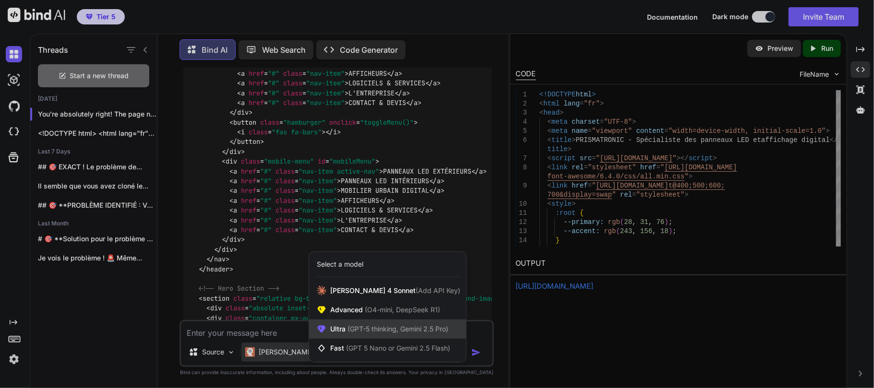
click at [355, 327] on span "(GPT-5 thinking, Gemini 2.5 Pro)" at bounding box center [397, 329] width 103 height 8
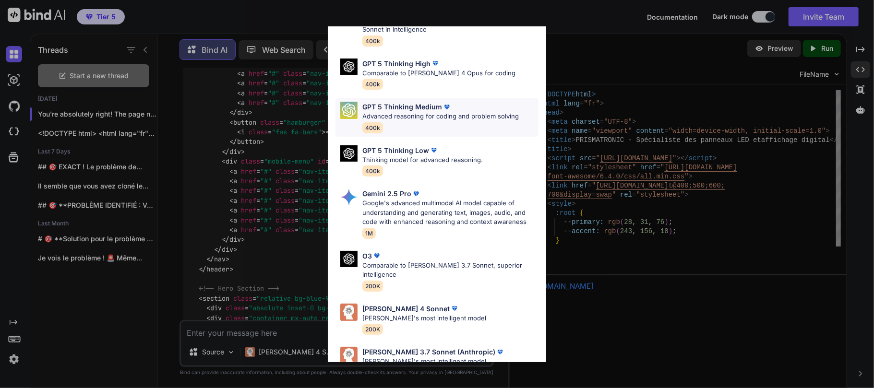
scroll to position [81, 0]
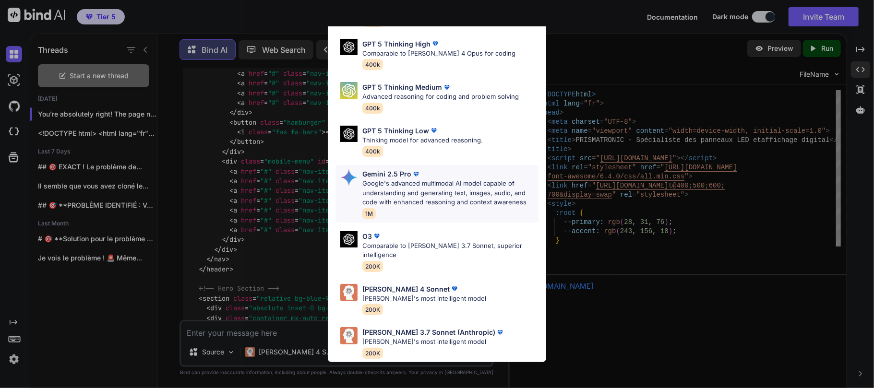
click at [425, 183] on p "Google's advanced multimodal AI model capable of understanding and generating t…" at bounding box center [450, 193] width 176 height 28
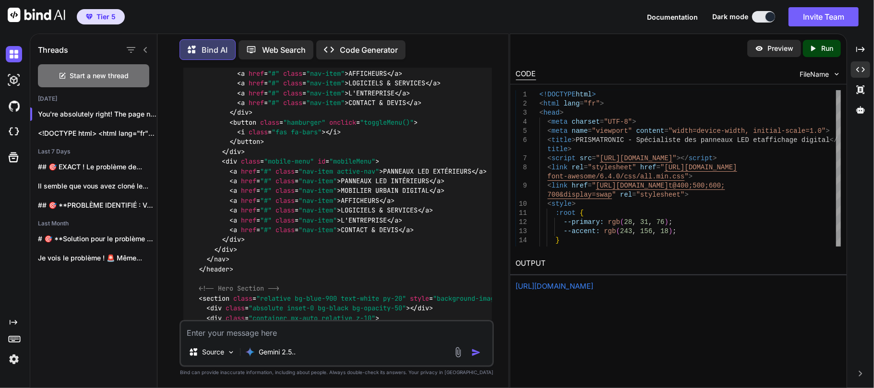
click at [288, 330] on textarea at bounding box center [337, 330] width 312 height 17
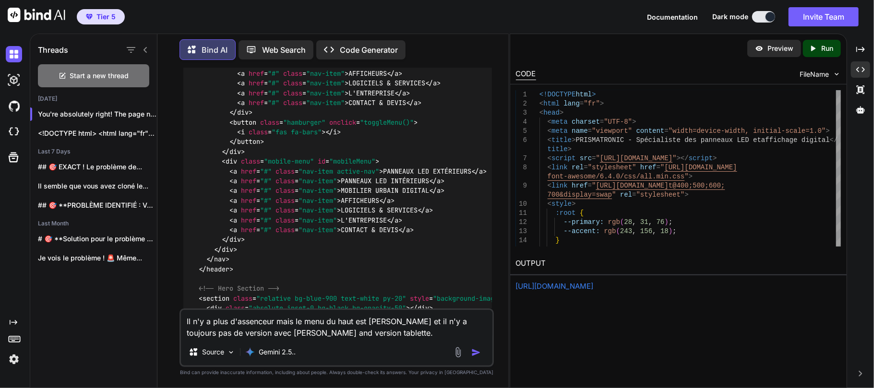
click at [393, 322] on textarea "Il n'y a plus d'assenceur mais le menu du haut est rogné et il n'y a toujours p…" at bounding box center [337, 324] width 312 height 29
click at [439, 332] on textarea "Il n'y a plus d'assenceur mais le menu du haut est rogné sur mobile et tablette…" at bounding box center [337, 324] width 312 height 29
click at [361, 334] on textarea "Il n'y a plus d'assenceur mais le menu du haut est rogné sur mobile et tablette…" at bounding box center [337, 324] width 312 height 29
click at [401, 333] on textarea "Il n'y a plus d'assenceur mais le menu du haut est rogné sur mobile et tablette…" at bounding box center [337, 324] width 312 height 29
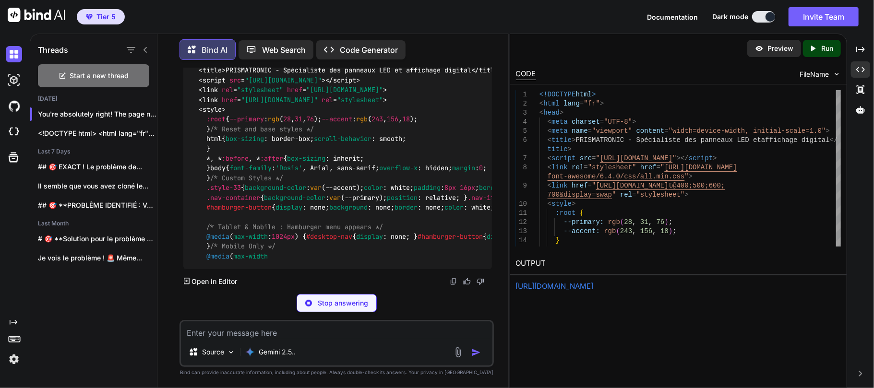
scroll to position [12404, 0]
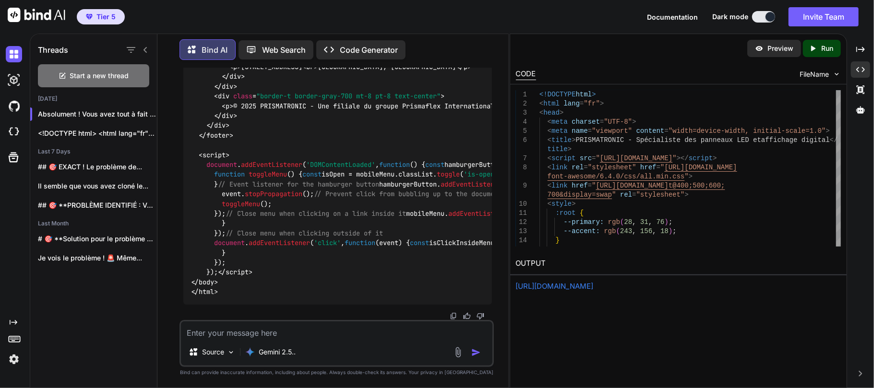
click at [827, 51] on p "Run" at bounding box center [827, 49] width 12 height 10
click at [646, 292] on div "https://app.onecompiler.com/43vjjawmk_43vz5u4fx" at bounding box center [678, 286] width 325 height 11
click at [594, 286] on link "https://app.onecompiler.com/43vjjawmk_43vz5u4fx" at bounding box center [555, 286] width 78 height 9
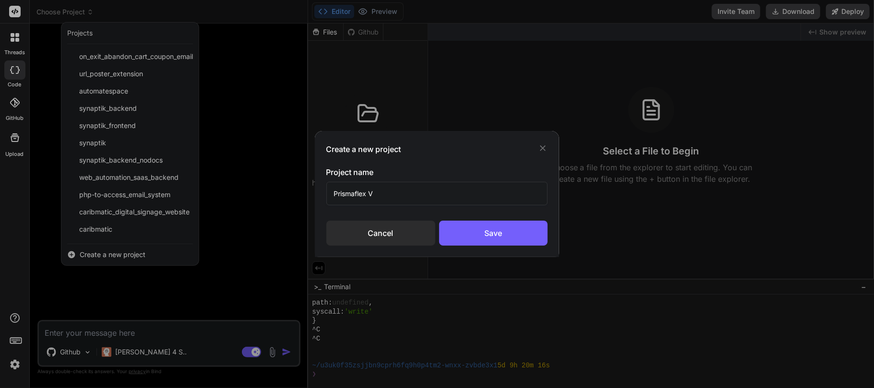
scroll to position [8959, 0]
click at [393, 231] on div "Cancel" at bounding box center [380, 233] width 109 height 25
